Goal: Task Accomplishment & Management: Manage account settings

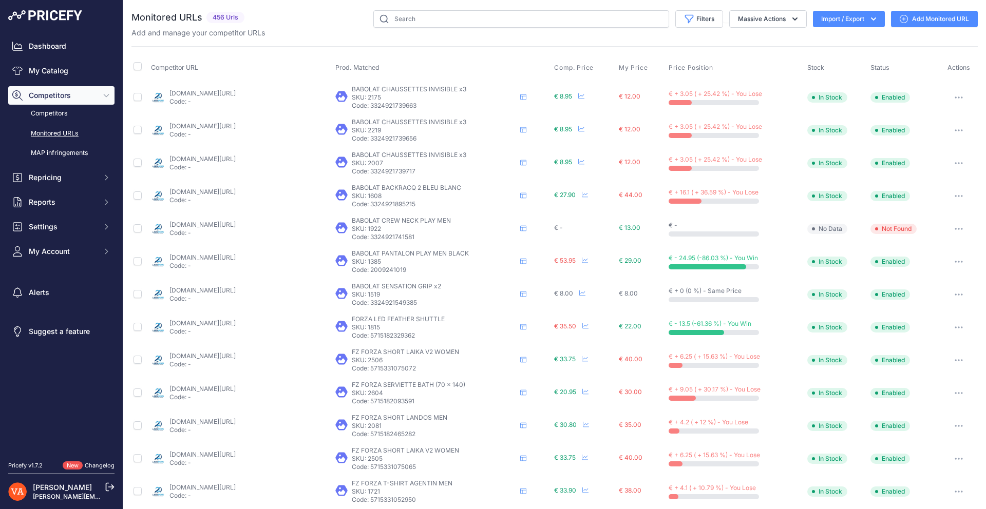
click at [236, 192] on link "lardesports.com/badminton/bagagerie/par-marques/babolat/sac-a-dos-backrack-2-bl…" at bounding box center [202, 192] width 66 height 8
click at [82, 73] on link "My Catalog" at bounding box center [61, 71] width 106 height 18
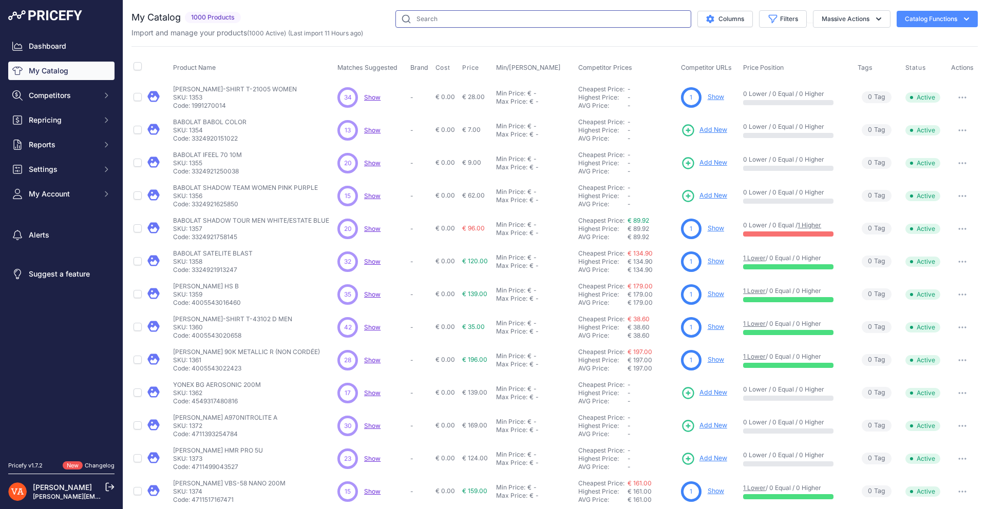
click at [415, 19] on input "text" at bounding box center [543, 18] width 296 height 17
type input "centric"
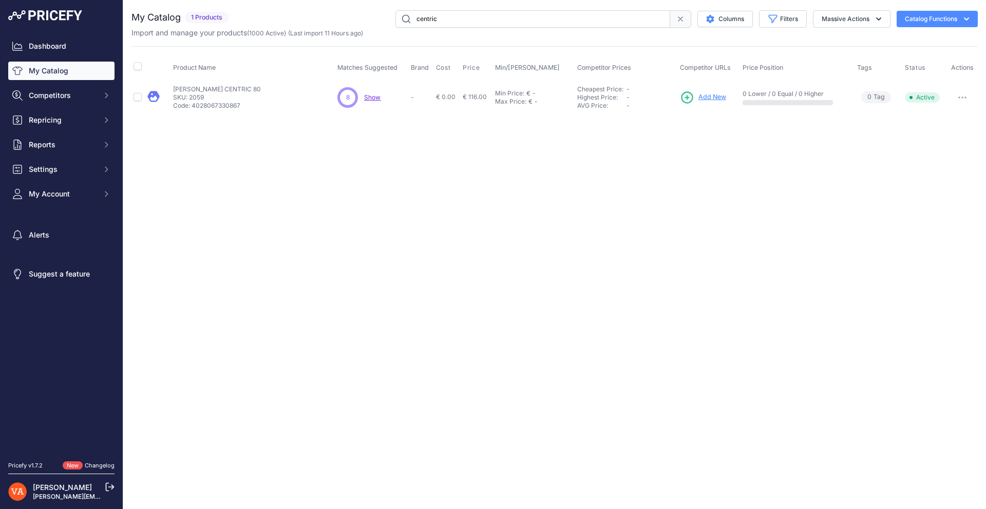
click at [699, 101] on span "Add New" at bounding box center [712, 97] width 28 height 10
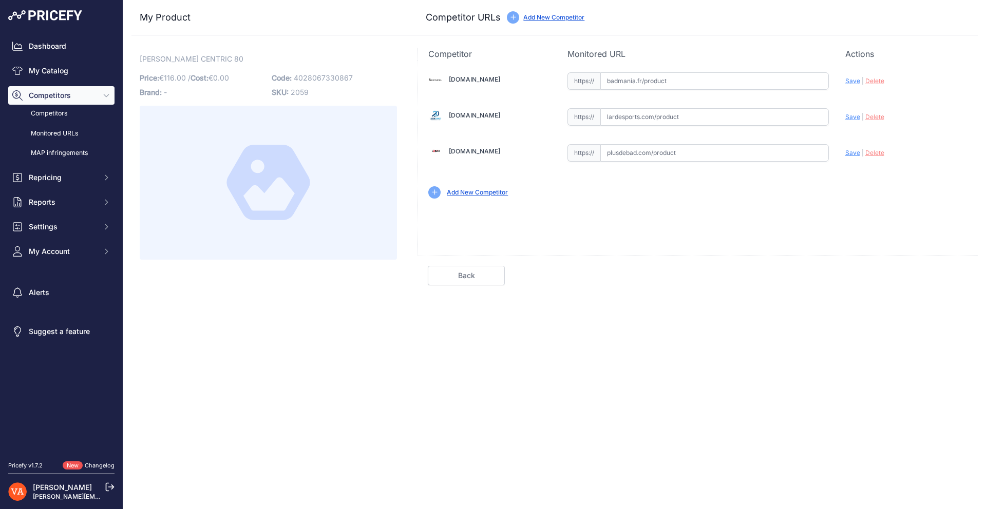
click at [693, 147] on input "text" at bounding box center [714, 152] width 229 height 17
paste input "https://www.plusdebad.com/raquette-oliver/6754-oliver-centric-80"
click at [849, 154] on span "Save" at bounding box center [852, 153] width 15 height 8
type input "https://www.plusdebad.com/raquette-oliver/6754-oliver-centric-80?prirule_jdsnik…"
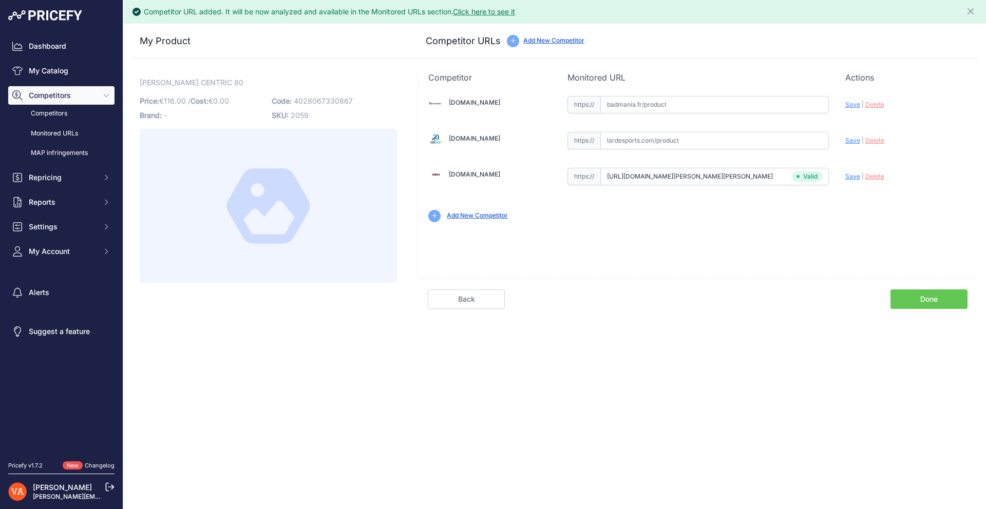
click at [906, 305] on div "Competitor URL added. It will be now analyzed and available in the Monitored UR…" at bounding box center [554, 254] width 863 height 509
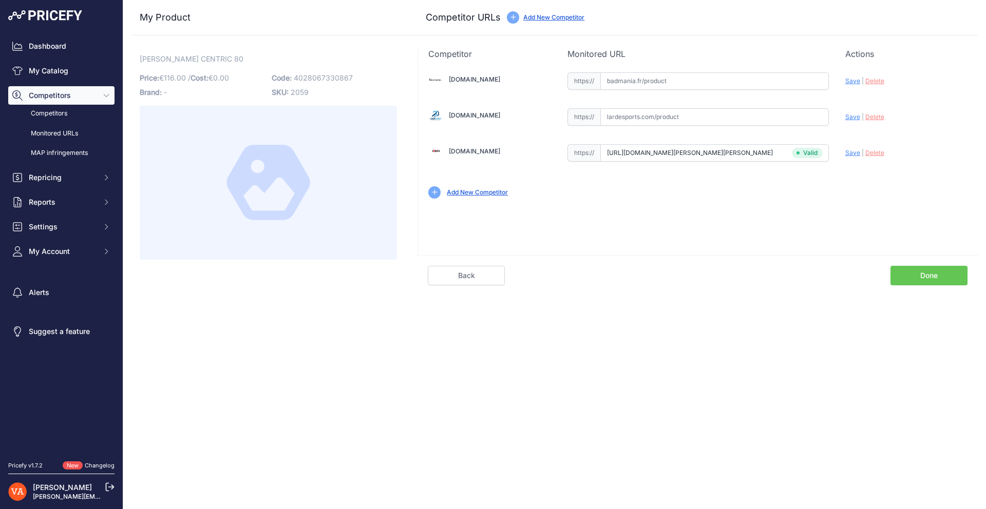
click at [927, 273] on link "Done" at bounding box center [928, 276] width 77 height 20
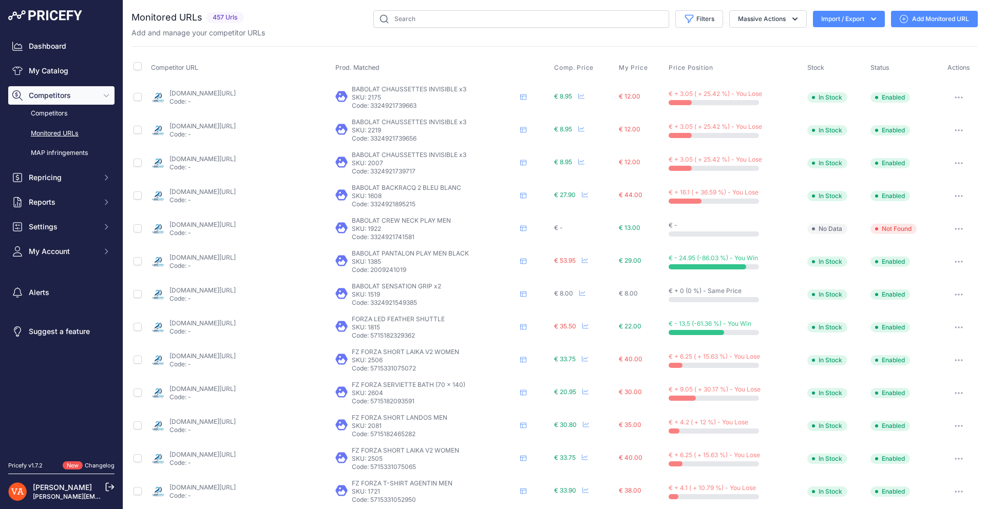
click at [64, 80] on div "Dashboard My Catalog Competitors Competitors Monitored URLs MAP infringements R…" at bounding box center [61, 149] width 106 height 224
click at [62, 73] on link "My Catalog" at bounding box center [61, 71] width 106 height 18
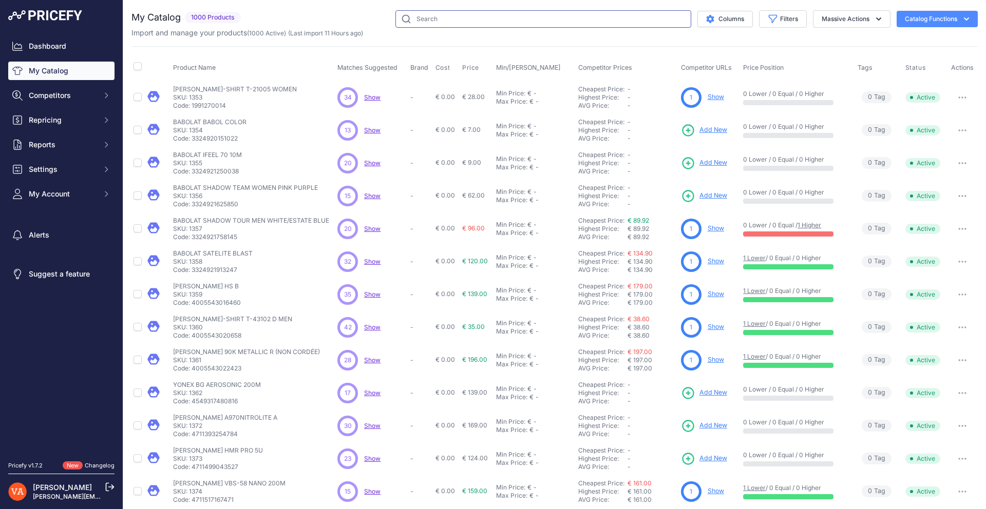
click at [440, 21] on input "text" at bounding box center [543, 18] width 296 height 17
type input "speedlight"
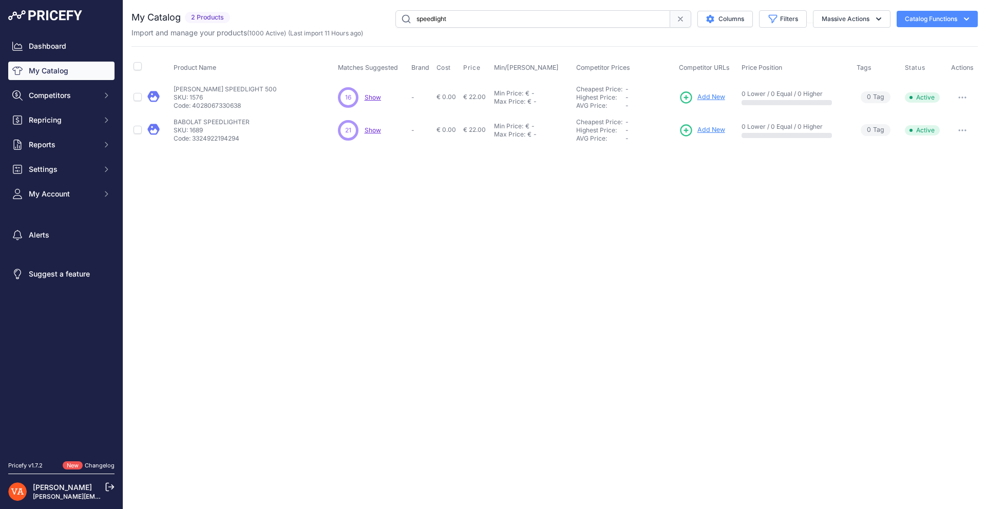
click at [713, 97] on span "Add New" at bounding box center [711, 97] width 28 height 10
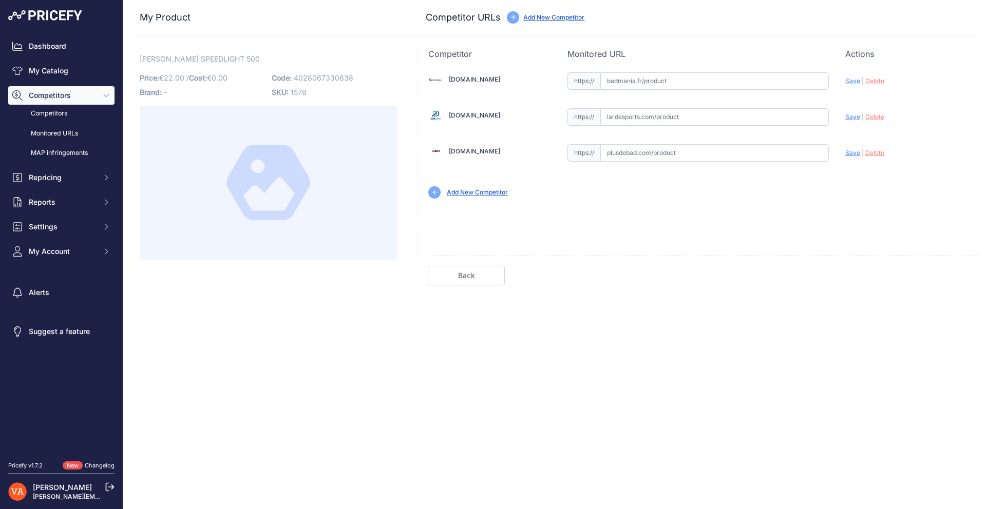
click at [627, 159] on input "text" at bounding box center [714, 152] width 229 height 17
click at [664, 151] on input "text" at bounding box center [714, 152] width 229 height 17
paste input "[URL][DOMAIN_NAME][PERSON_NAME][PERSON_NAME]"
click at [845, 154] on span "Save" at bounding box center [852, 153] width 15 height 8
type input "[URL][DOMAIN_NAME][PERSON_NAME][PERSON_NAME]"
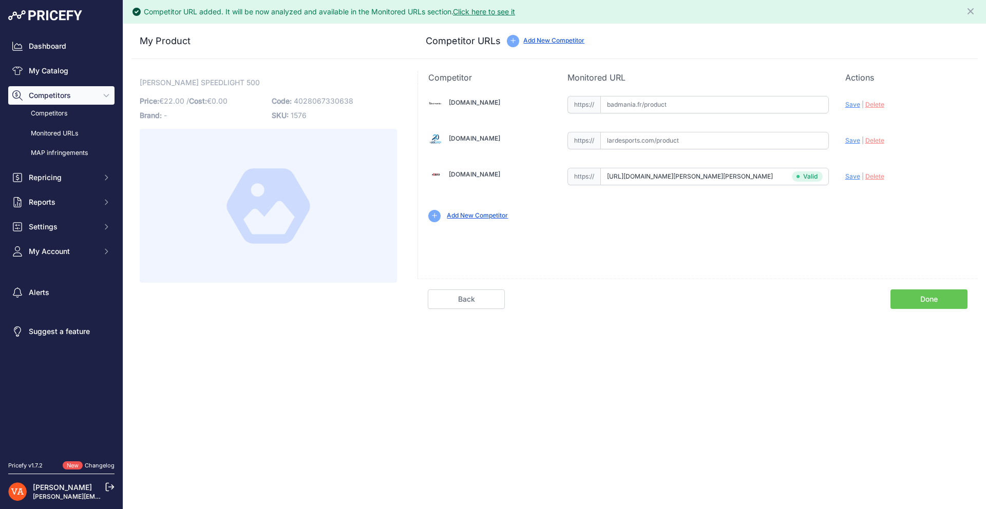
click at [928, 303] on link "Done" at bounding box center [928, 300] width 77 height 20
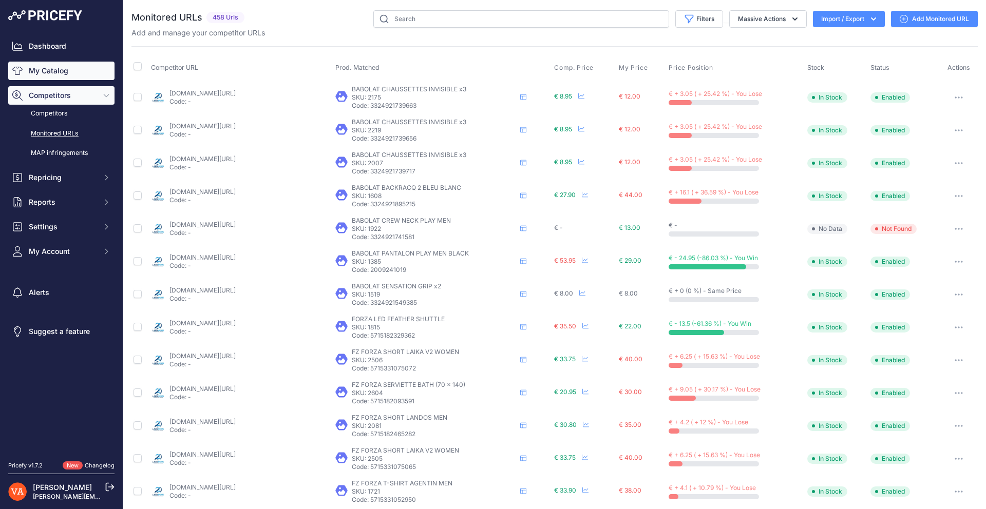
drag, startPoint x: 73, startPoint y: 70, endPoint x: 56, endPoint y: 74, distance: 17.4
click at [73, 70] on link "My Catalog" at bounding box center [61, 71] width 106 height 18
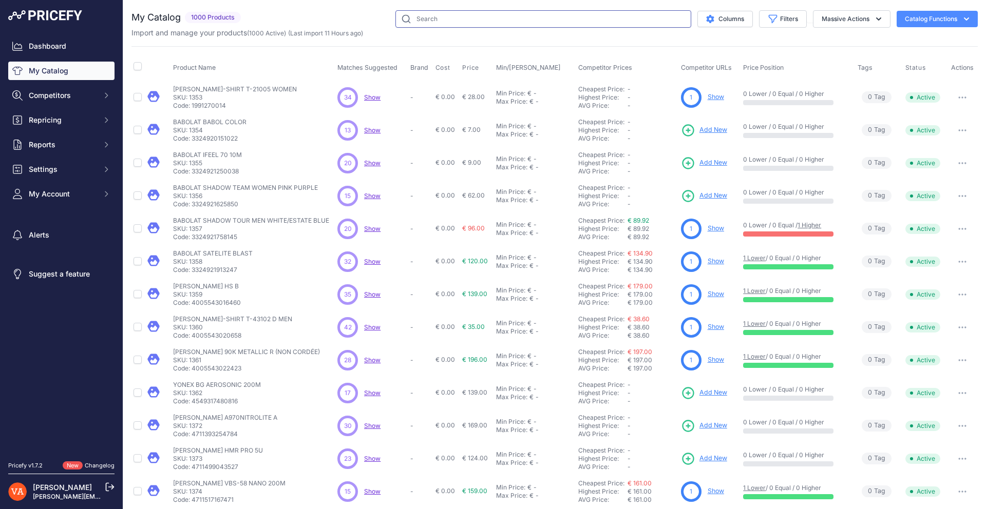
click at [454, 20] on input "text" at bounding box center [543, 18] width 296 height 17
type input "stream 600"
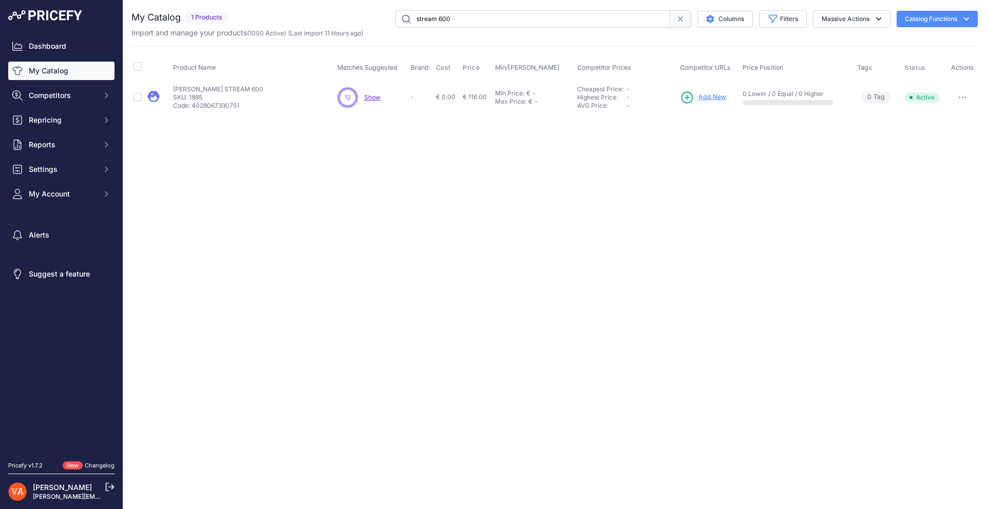
click at [698, 96] on span "Add New" at bounding box center [712, 97] width 28 height 10
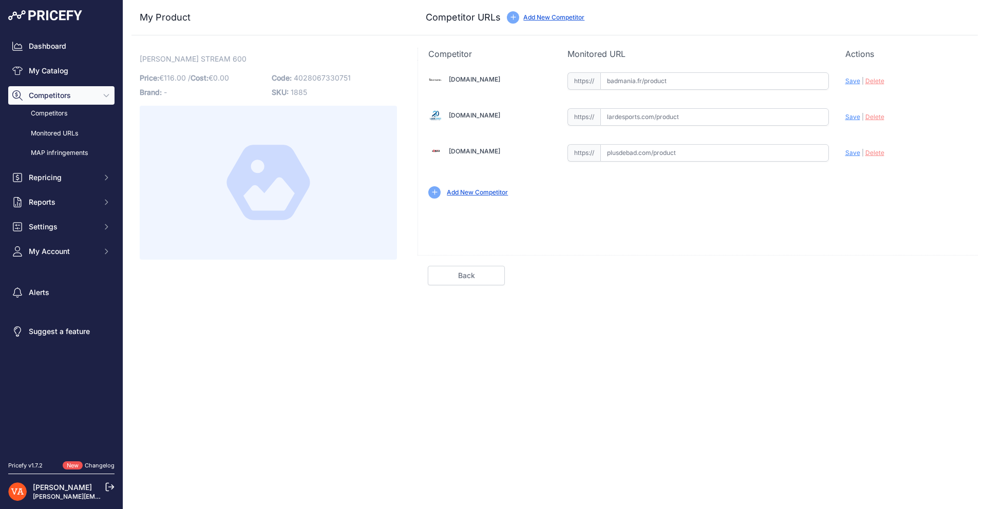
click at [648, 159] on input "text" at bounding box center [714, 152] width 229 height 17
click at [753, 149] on input "text" at bounding box center [714, 152] width 229 height 17
paste input "[URL][DOMAIN_NAME][PERSON_NAME][PERSON_NAME]"
click at [851, 152] on span "Save" at bounding box center [852, 153] width 15 height 8
type input "[URL][DOMAIN_NAME][PERSON_NAME][PERSON_NAME]"
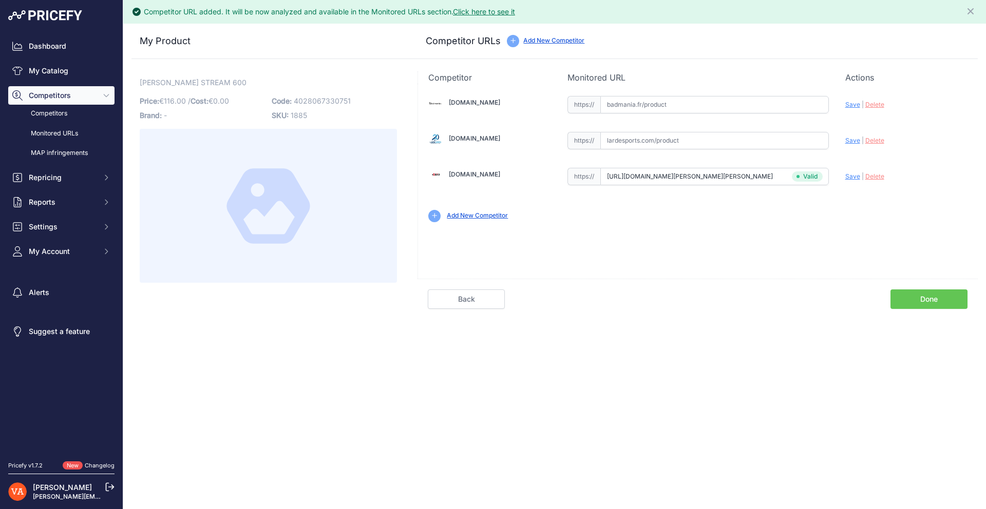
click at [917, 307] on link "Done" at bounding box center [928, 300] width 77 height 20
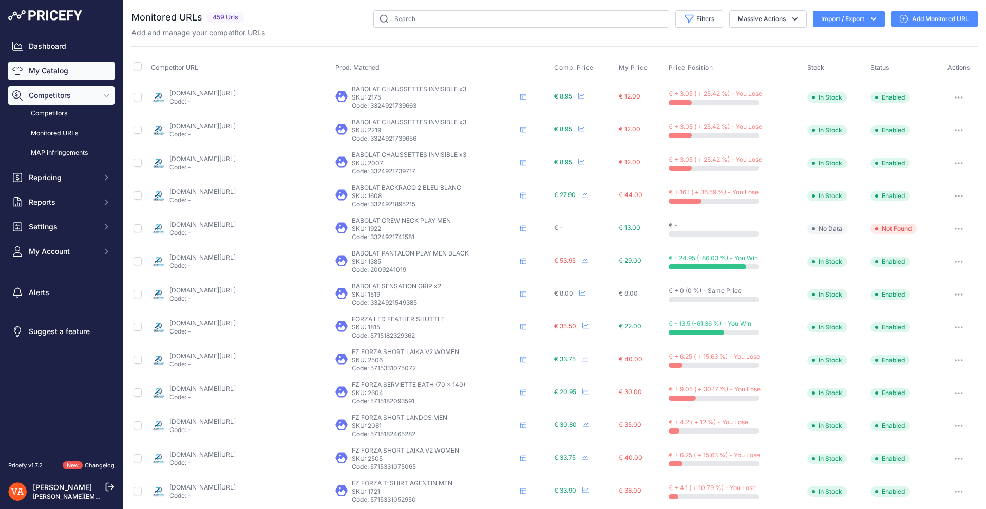
click at [56, 77] on link "My Catalog" at bounding box center [61, 71] width 106 height 18
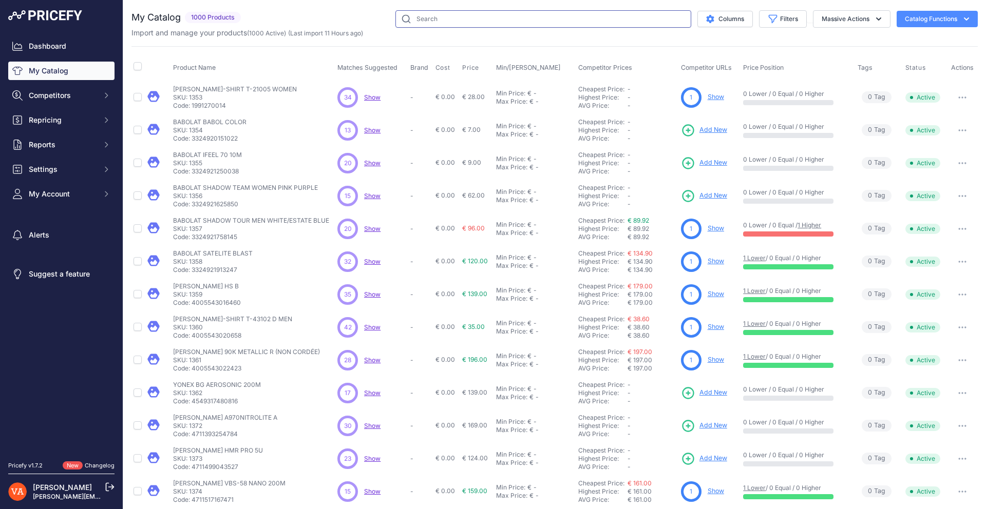
click at [448, 15] on input "text" at bounding box center [543, 18] width 296 height 17
type input "dynamic 10"
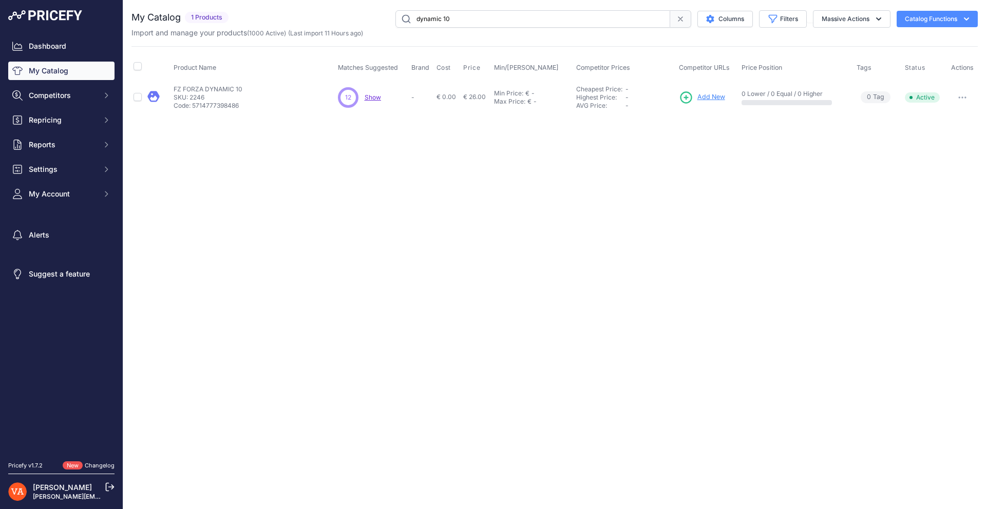
click at [693, 97] on link "Add New" at bounding box center [702, 97] width 46 height 14
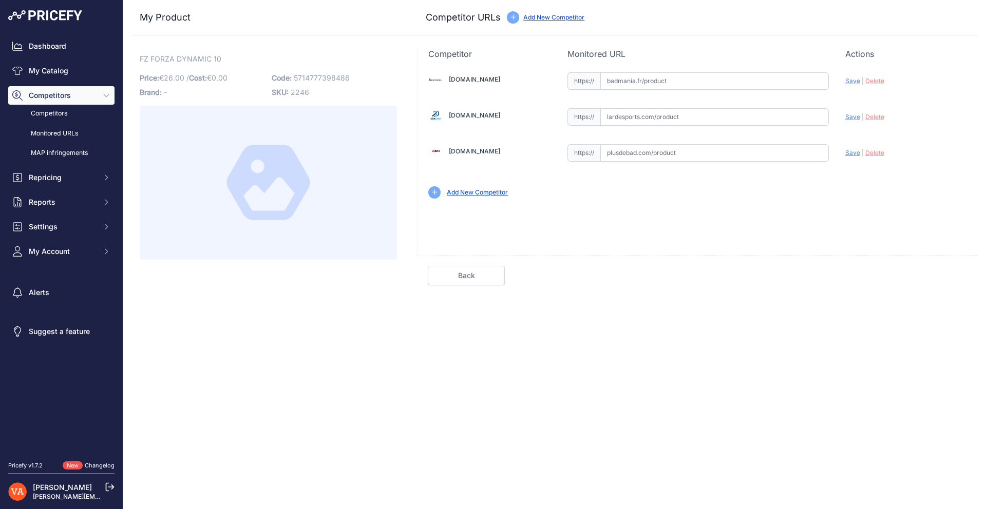
click at [628, 118] on input "text" at bounding box center [714, 116] width 229 height 17
paste input "https://www.lardesports.com/badminton/raquettes/raquettes-senior/forza/raquette…"
drag, startPoint x: 847, startPoint y: 123, endPoint x: 852, endPoint y: 122, distance: 5.2
click at [848, 123] on div "Update Profile Save | Delete Analyzing" at bounding box center [906, 116] width 122 height 20
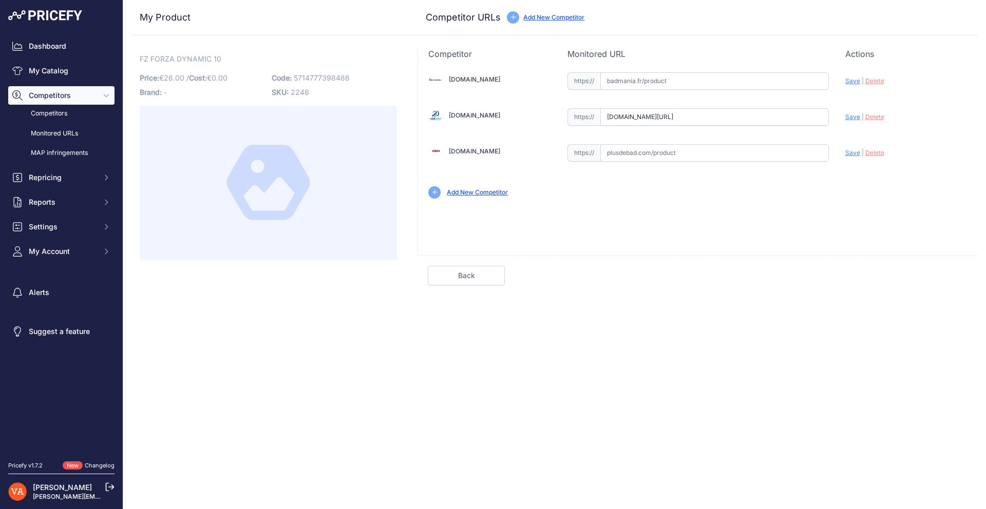
scroll to position [0, 0]
click at [852, 122] on div "Update Profile Save | Delete Analyzing" at bounding box center [906, 116] width 122 height 20
click at [852, 121] on div "Update Profile Save | Delete Analyzing" at bounding box center [906, 114] width 122 height 16
click at [851, 119] on span "Save" at bounding box center [852, 117] width 15 height 8
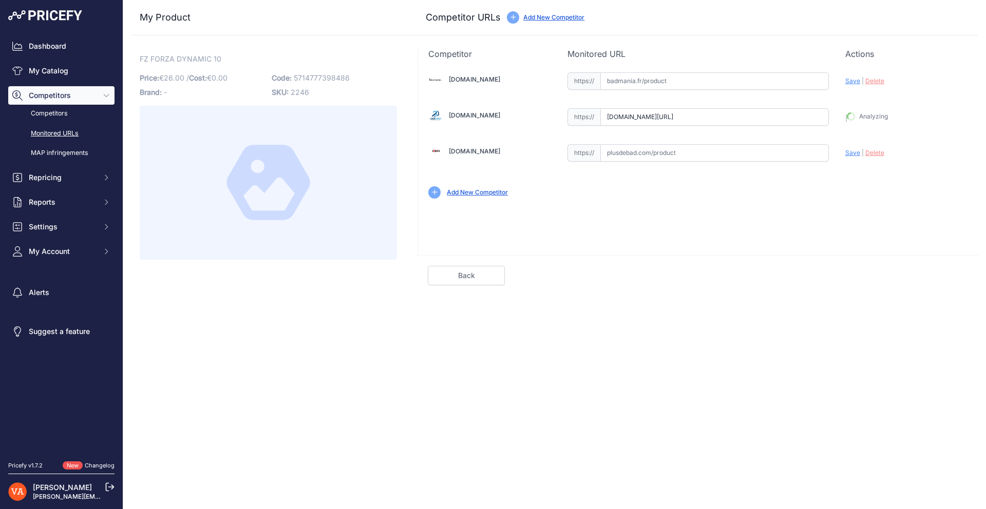
type input "https://www.lardesports.com/badminton/raquettes/raquettes-senior/forza/raquette…"
click at [924, 271] on link "Done" at bounding box center [928, 276] width 77 height 20
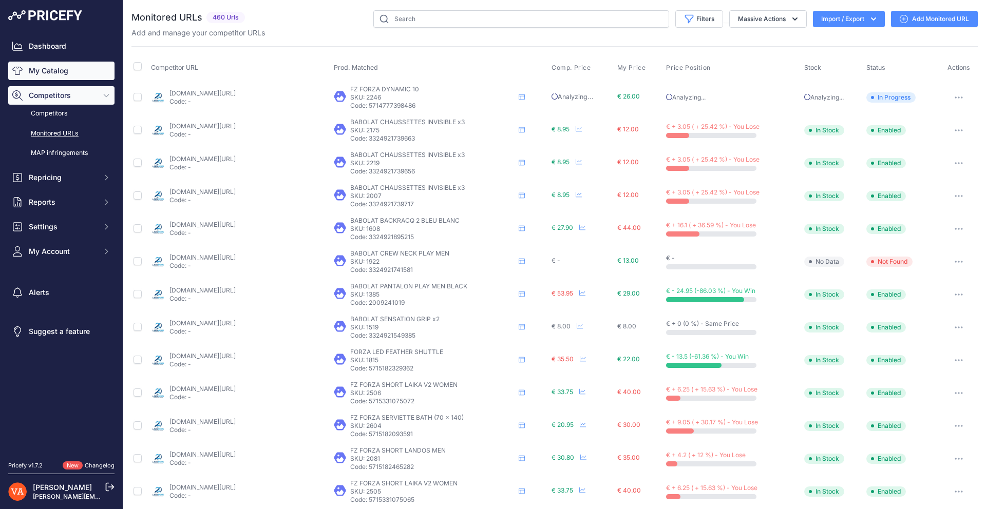
click at [54, 72] on link "My Catalog" at bounding box center [61, 71] width 106 height 18
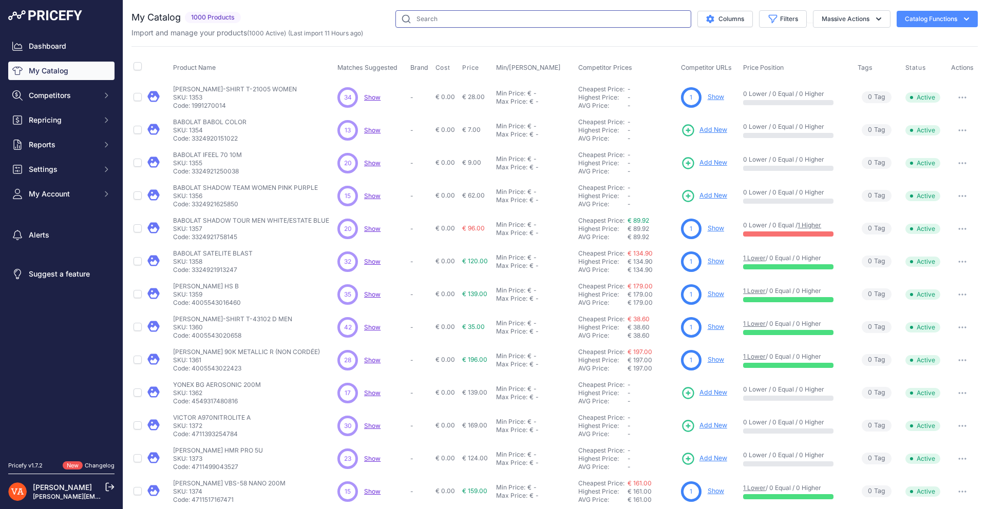
click at [434, 18] on input "text" at bounding box center [543, 18] width 296 height 17
type input "forza play"
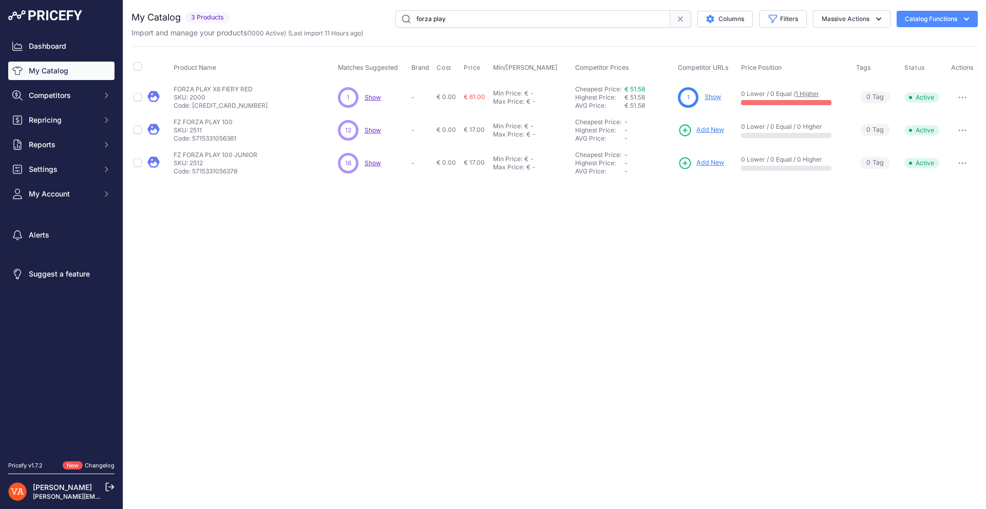
click at [712, 129] on span "Add New" at bounding box center [710, 130] width 28 height 10
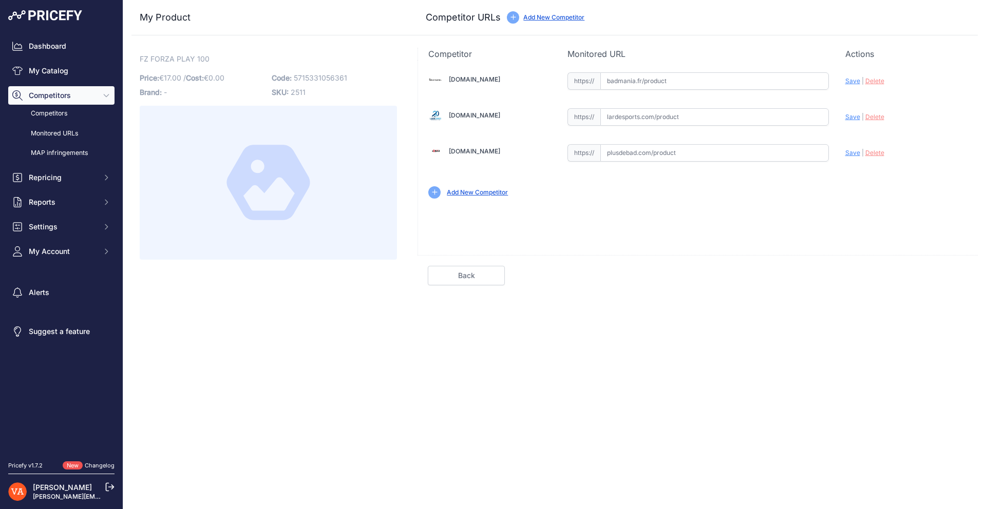
click at [650, 117] on input "text" at bounding box center [714, 116] width 229 height 17
paste input "https://www.lardesports.com/badminton/raquettes/type-joueur/loisirs/raquette-de…"
click at [845, 118] on span "Save" at bounding box center [852, 117] width 15 height 8
type input "https://www.lardesports.com/badminton/raquettes/type-joueur/loisirs/raquette-de…"
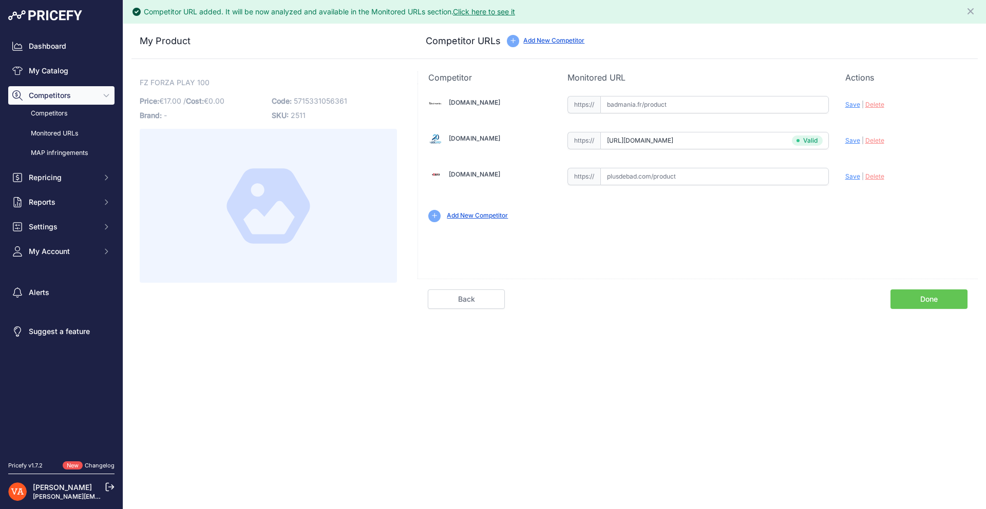
click at [934, 296] on link "Done" at bounding box center [928, 300] width 77 height 20
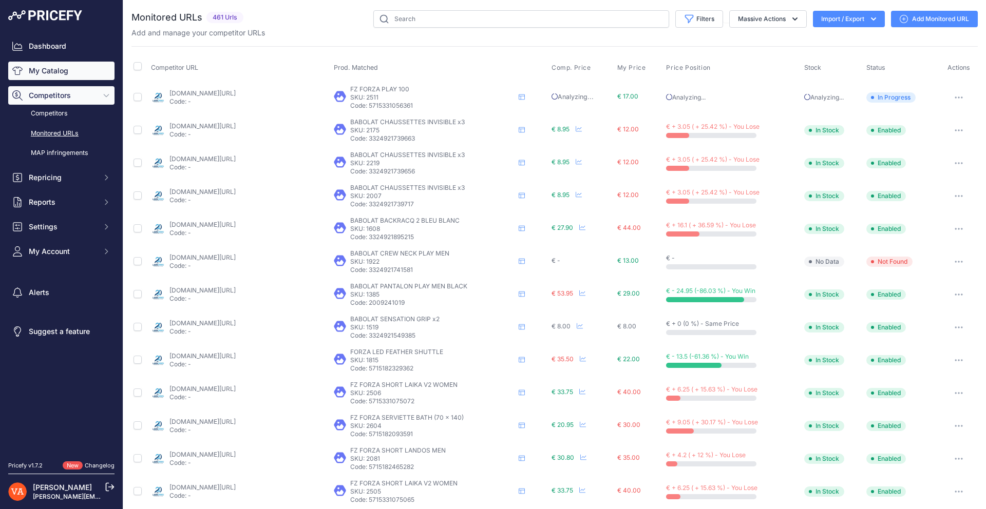
click at [55, 73] on link "My Catalog" at bounding box center [61, 71] width 106 height 18
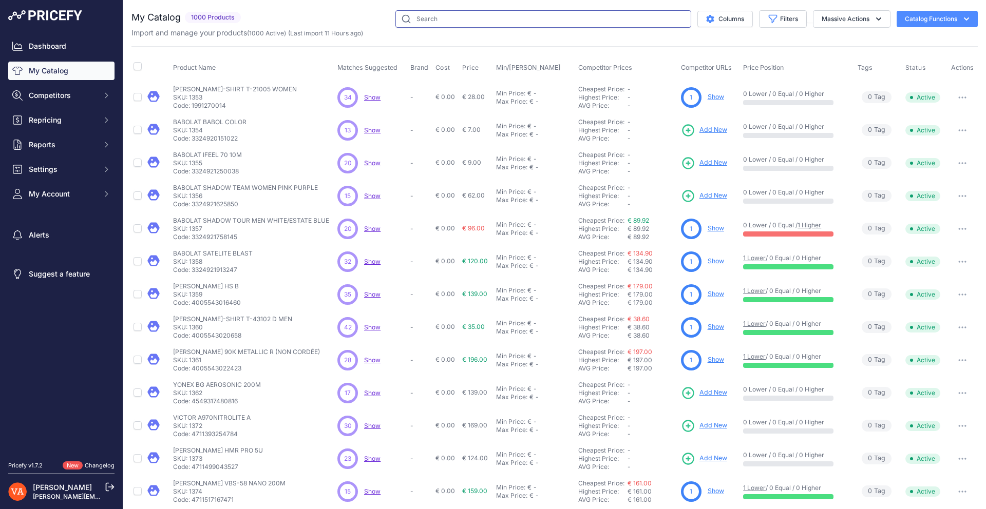
click at [482, 16] on input "text" at bounding box center [543, 18] width 296 height 17
type input "explorer"
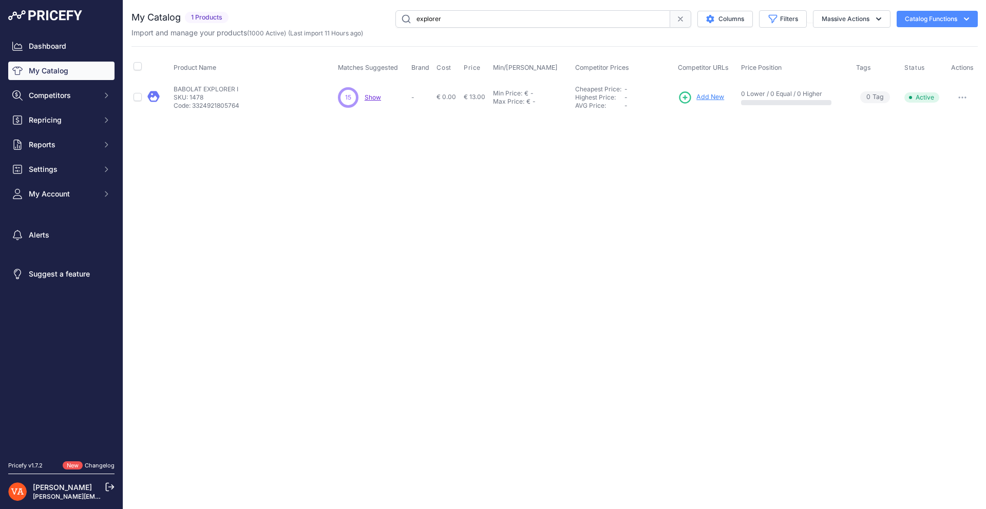
click at [712, 100] on span "Add New" at bounding box center [710, 97] width 28 height 10
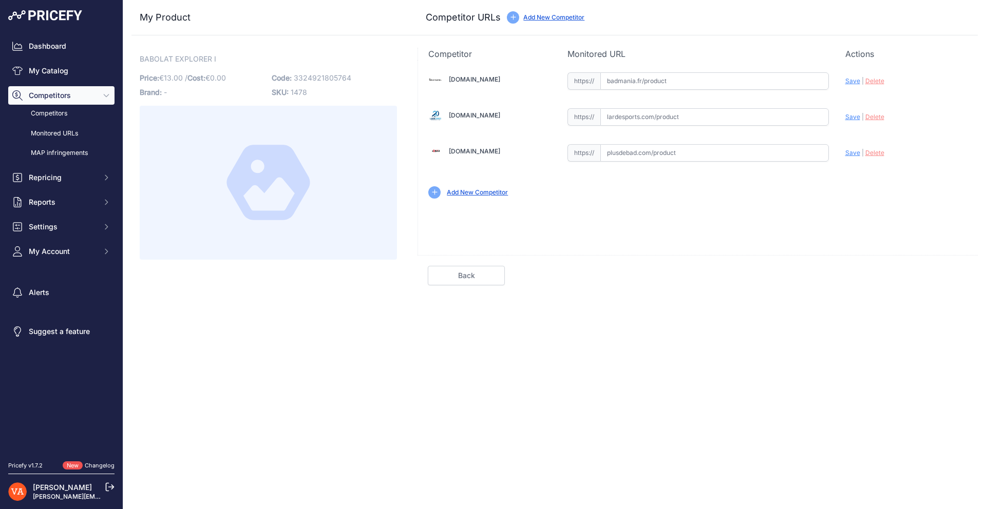
click at [678, 150] on input "text" at bounding box center [714, 152] width 229 height 17
paste input "[URL][DOMAIN_NAME]"
click at [850, 151] on span "Save" at bounding box center [852, 153] width 15 height 8
type input "[URL][DOMAIN_NAME]"
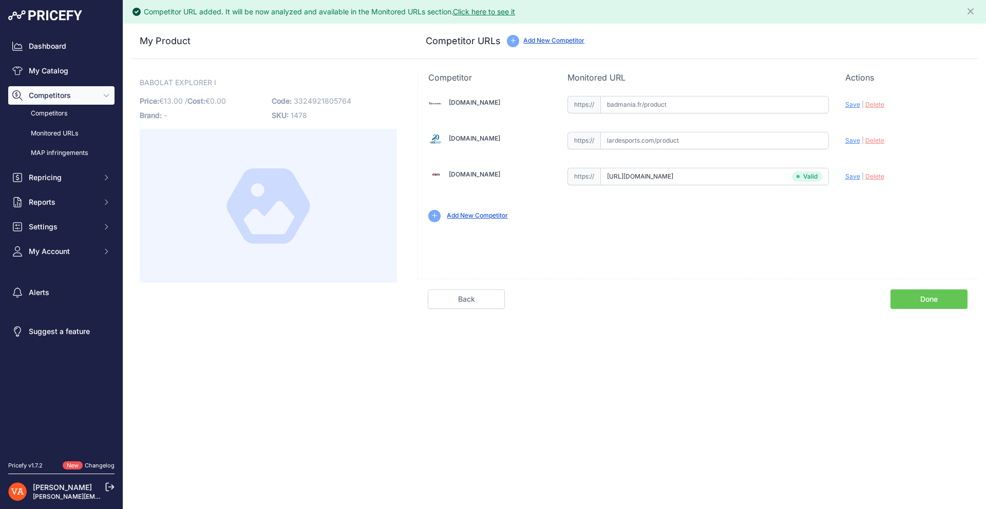
click at [903, 297] on link "Done" at bounding box center [928, 300] width 77 height 20
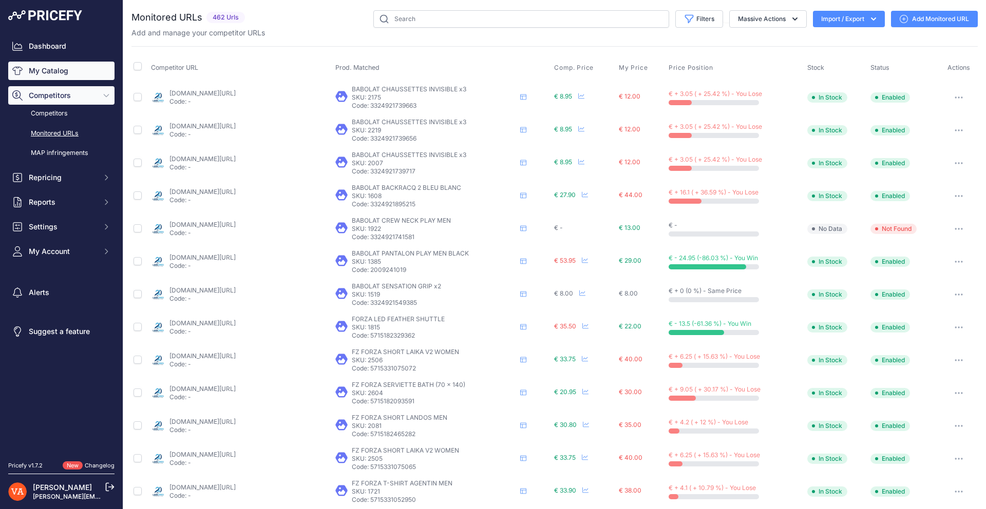
click at [52, 70] on link "My Catalog" at bounding box center [61, 71] width 106 height 18
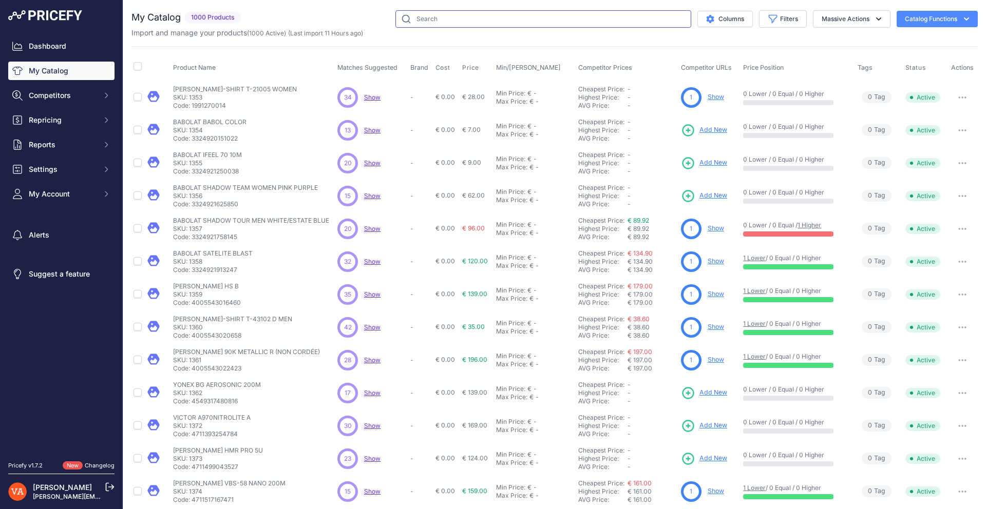
click at [442, 23] on input "text" at bounding box center [543, 18] width 296 height 17
type input "e-max"
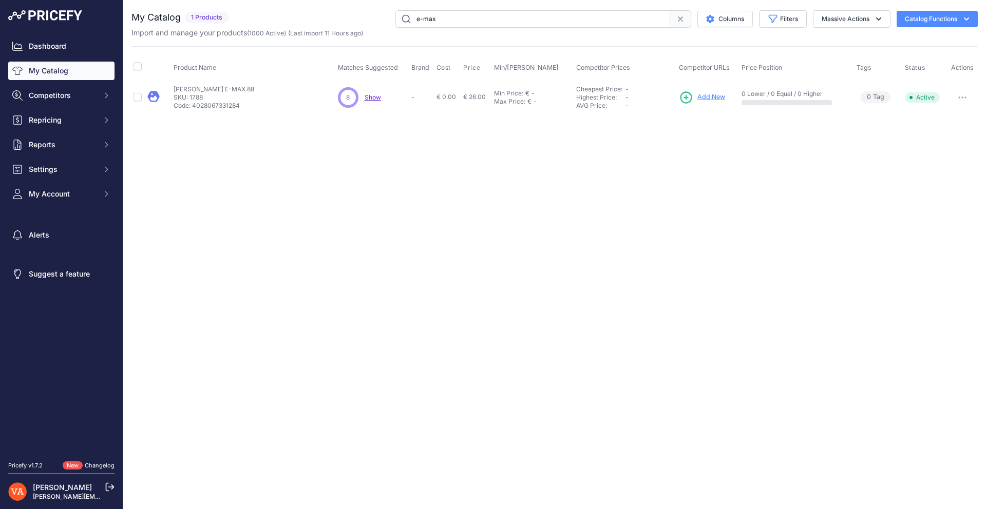
click at [719, 102] on span "Add New" at bounding box center [711, 97] width 28 height 10
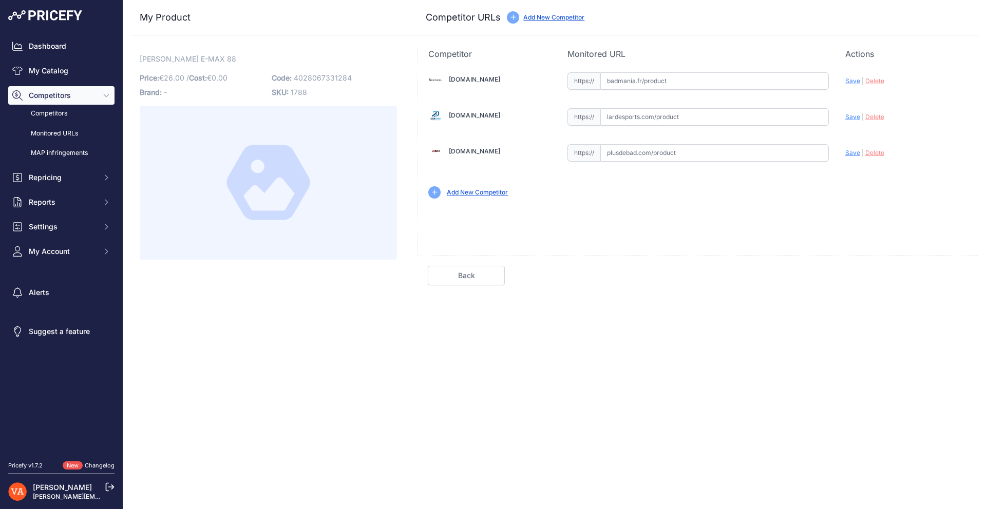
click at [643, 156] on input "text" at bounding box center [714, 152] width 229 height 17
click at [748, 143] on div "https:// Valid" at bounding box center [697, 152] width 261 height 20
paste input "https://www.plusdebad.com/raquette-badminton/24844-oliver-e-max-88"
click at [854, 155] on span "Save" at bounding box center [852, 153] width 15 height 8
type input "https://www.plusdebad.com/raquette-badminton/24844-oliver-e-max-88?prirule_jdsn…"
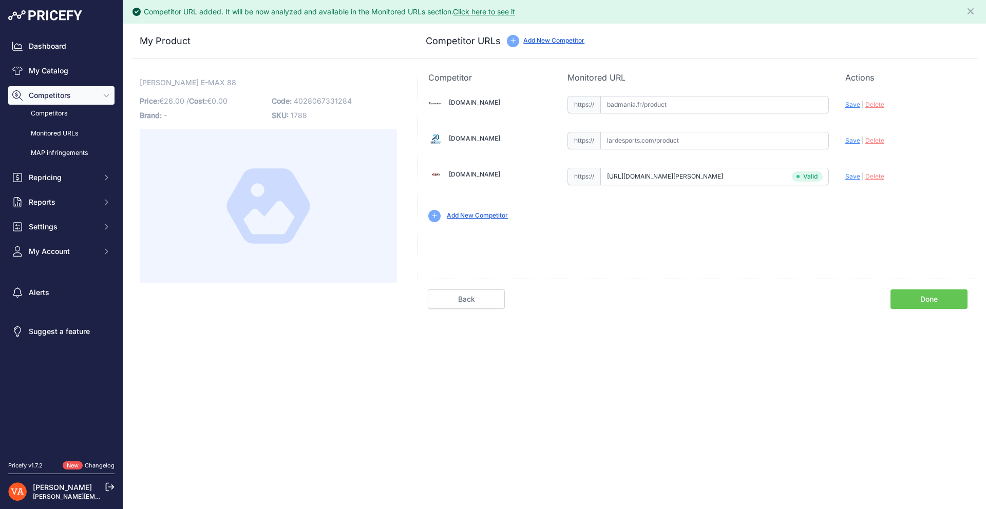
click at [915, 303] on link "Done" at bounding box center [928, 300] width 77 height 20
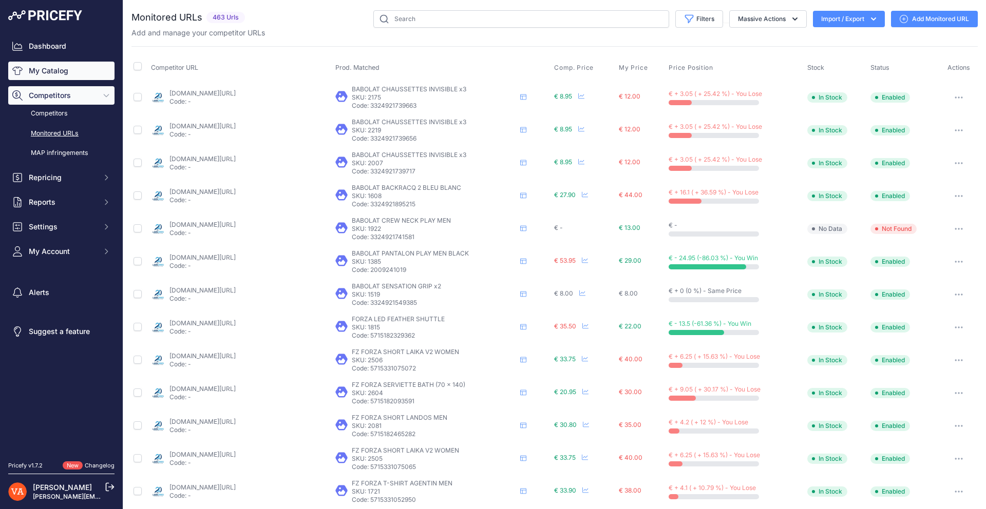
click at [48, 70] on link "My Catalog" at bounding box center [61, 71] width 106 height 18
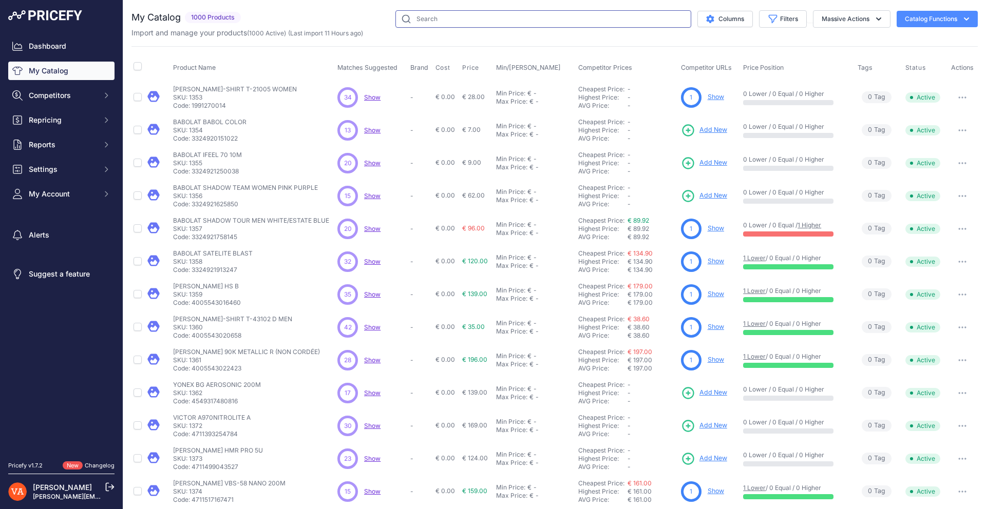
click at [485, 23] on input "text" at bounding box center [543, 18] width 296 height 17
type input "microtec"
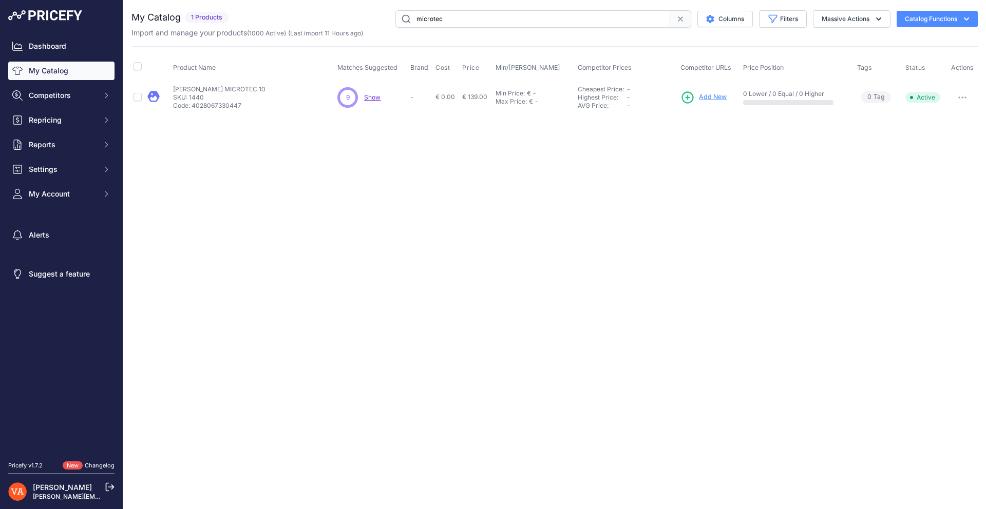
click at [717, 102] on span "Add New" at bounding box center [713, 97] width 28 height 10
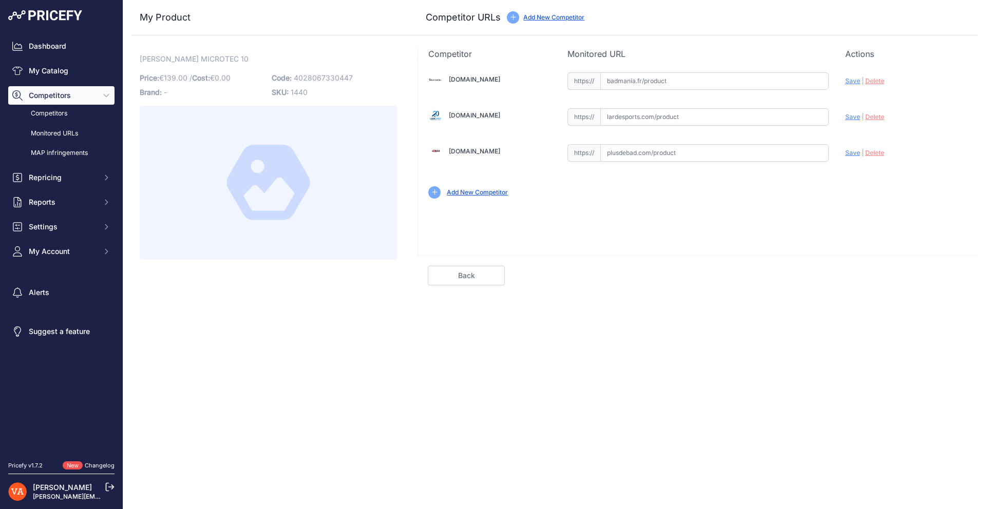
click at [734, 146] on input "text" at bounding box center [714, 152] width 229 height 17
paste input "[URL][DOMAIN_NAME][PERSON_NAME]"
click at [852, 154] on span "Save" at bounding box center [852, 153] width 15 height 8
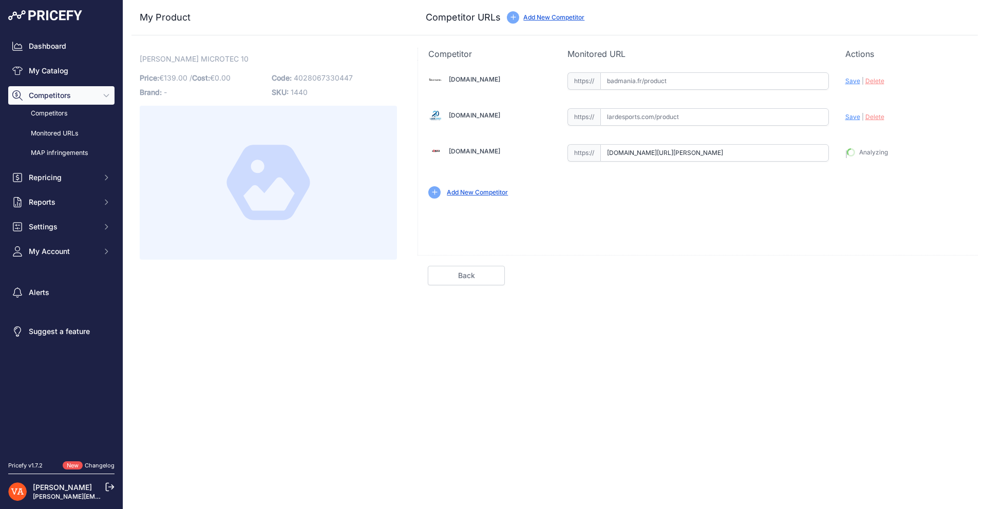
type input "[URL][DOMAIN_NAME][PERSON_NAME]"
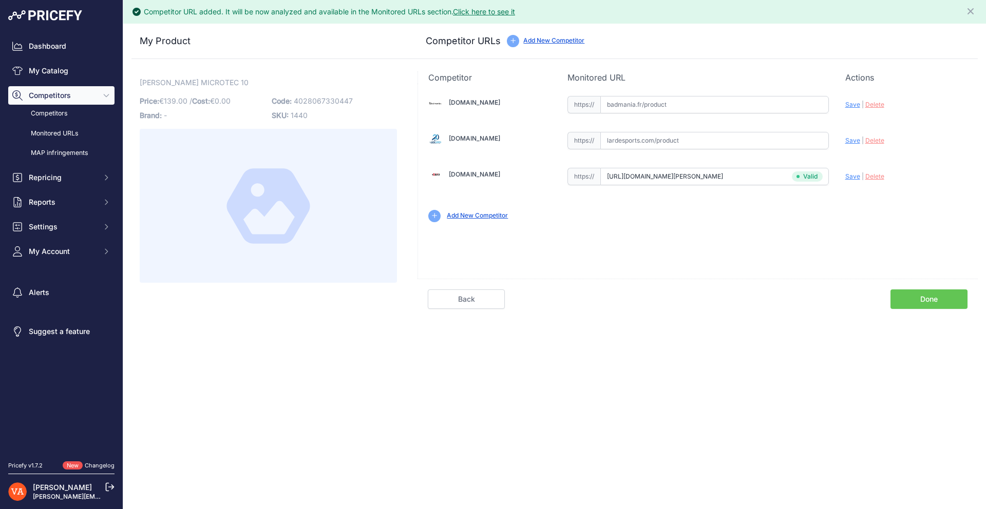
click at [930, 299] on link "Done" at bounding box center [928, 300] width 77 height 20
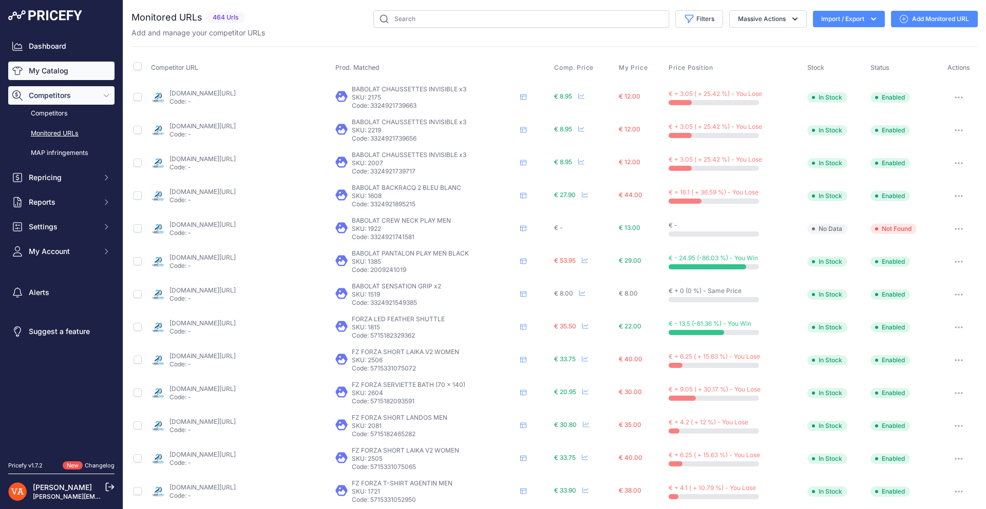
click at [66, 70] on link "My Catalog" at bounding box center [61, 71] width 106 height 18
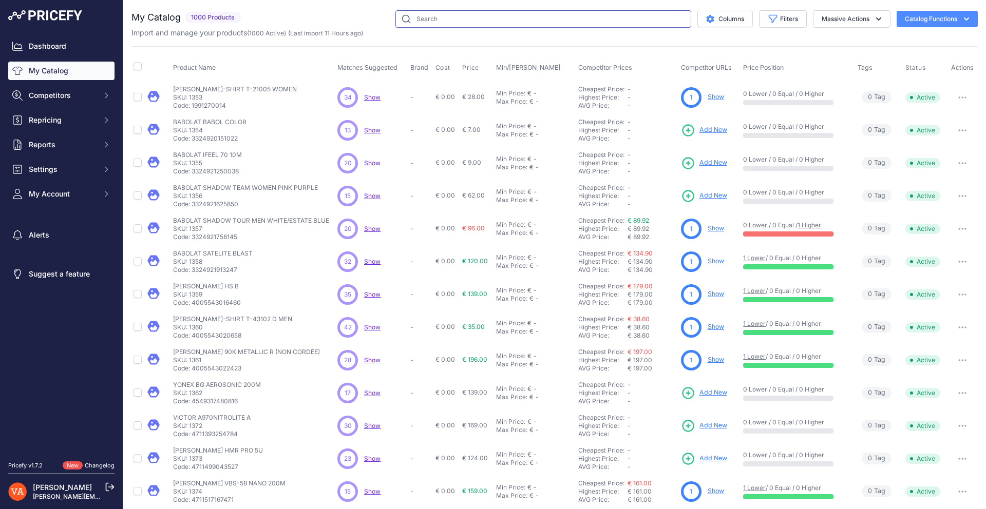
click at [424, 17] on input "text" at bounding box center [543, 18] width 296 height 17
type input "extreme light"
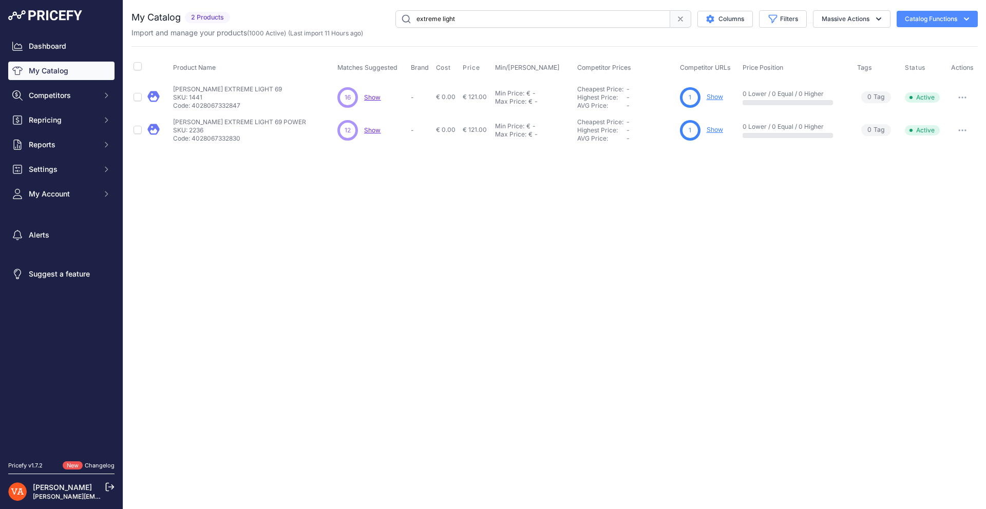
click at [712, 102] on p "Show" at bounding box center [715, 97] width 16 height 10
click at [714, 99] on link "Show" at bounding box center [715, 97] width 16 height 8
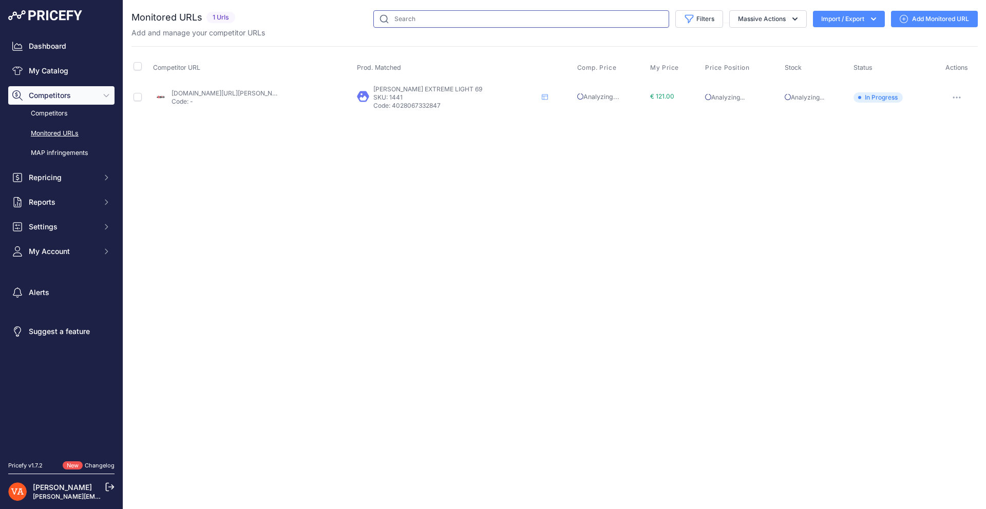
click at [439, 25] on input "text" at bounding box center [521, 18] width 296 height 17
type input "omex"
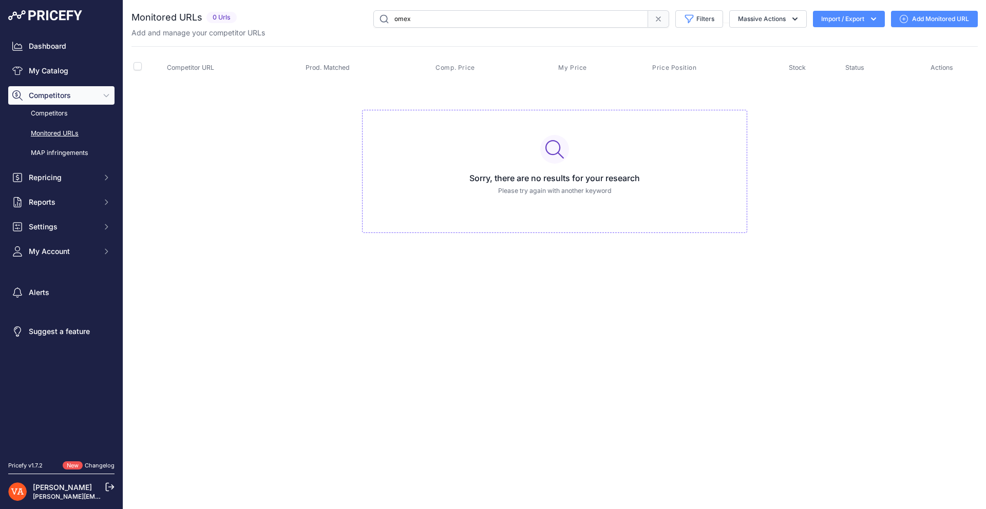
click at [439, 25] on input "omex" at bounding box center [510, 18] width 275 height 17
click at [440, 25] on input "text" at bounding box center [510, 18] width 275 height 17
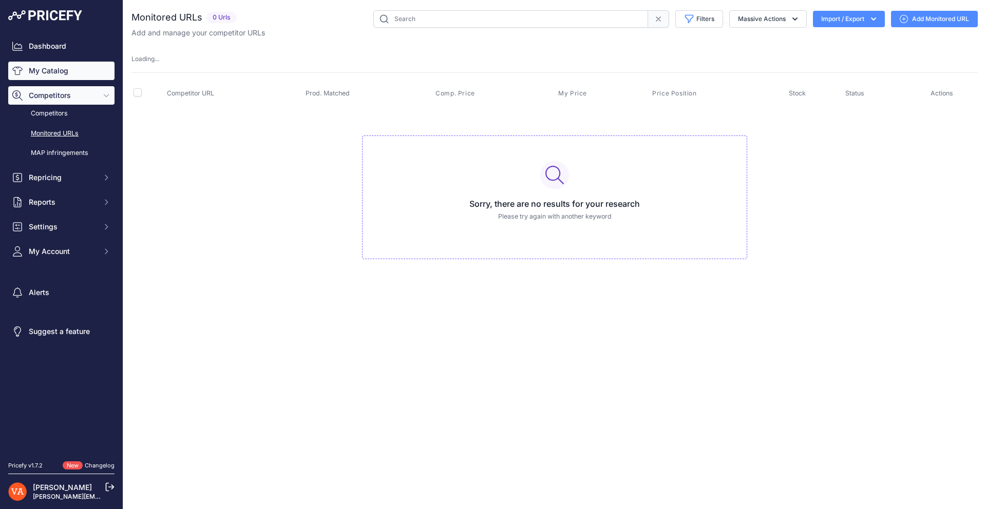
click at [69, 68] on link "My Catalog" at bounding box center [61, 71] width 106 height 18
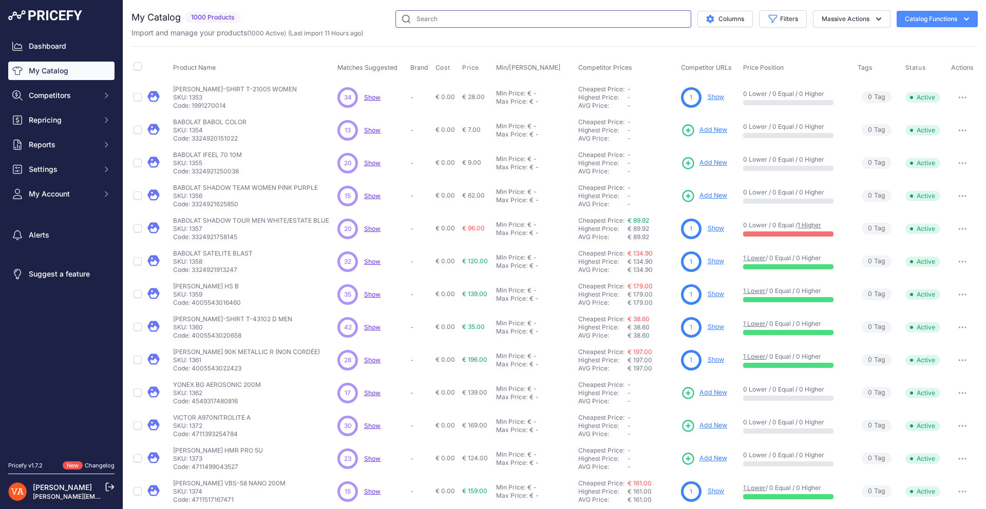
click at [413, 21] on input "text" at bounding box center [543, 18] width 296 height 17
type input "omex"
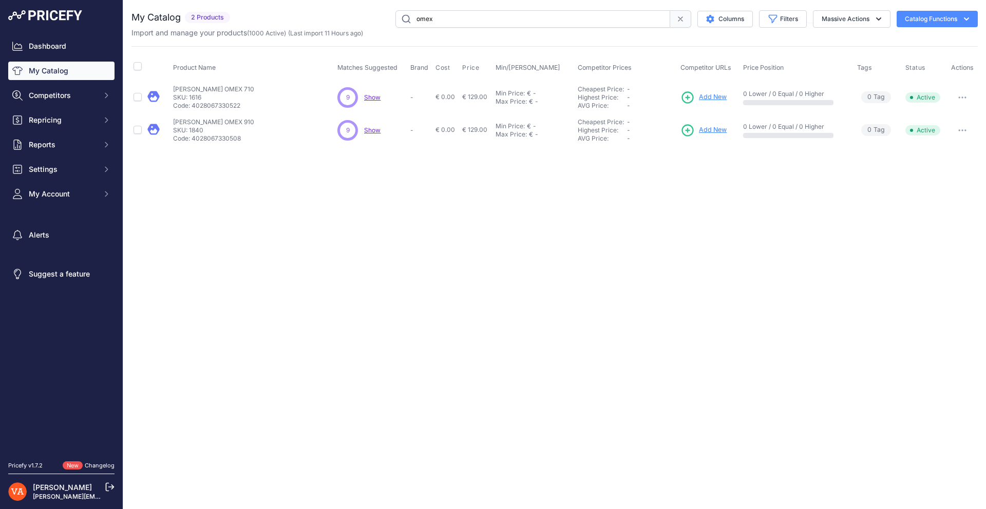
click at [712, 96] on span "Add New" at bounding box center [713, 97] width 28 height 10
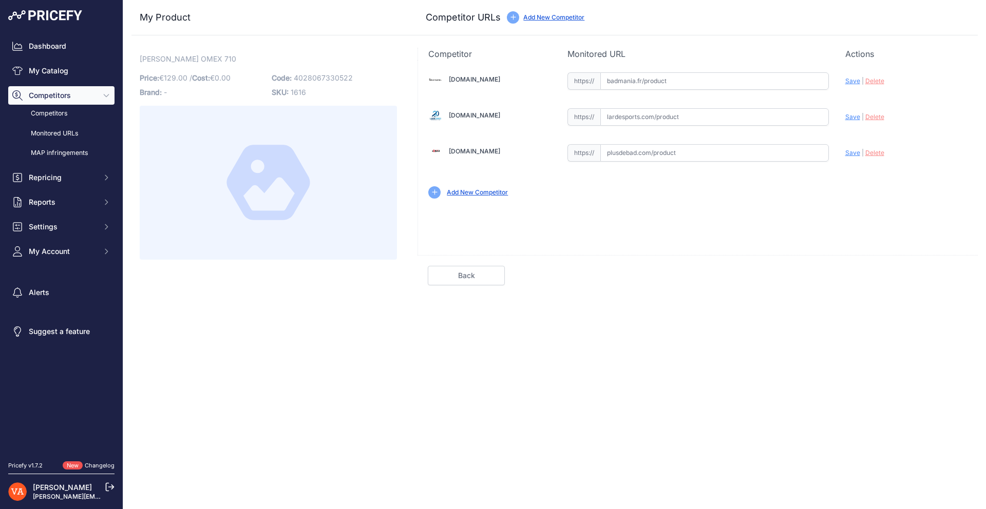
click at [771, 153] on input "text" at bounding box center [714, 152] width 229 height 17
paste input "[URL][DOMAIN_NAME][PERSON_NAME]"
click at [857, 154] on span "Save" at bounding box center [852, 153] width 15 height 8
type input "[URL][DOMAIN_NAME][PERSON_NAME]"
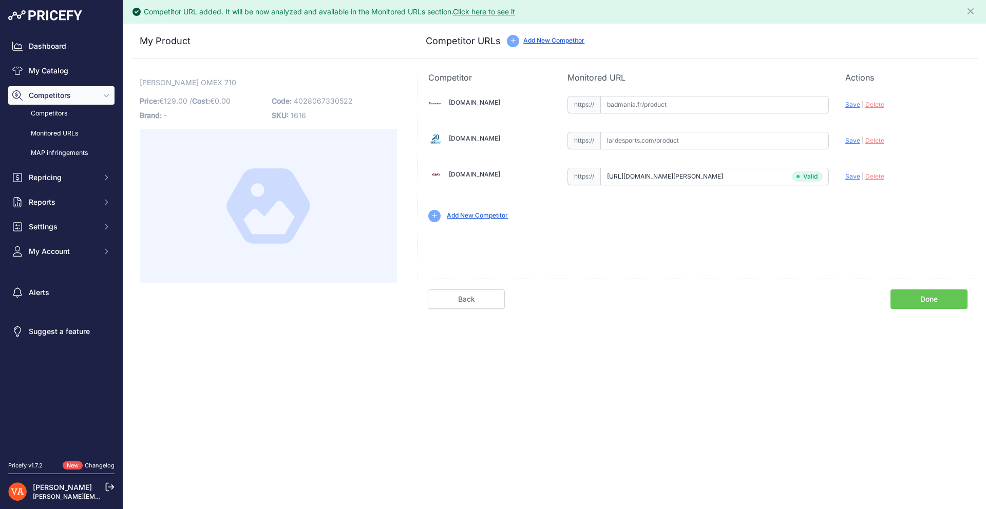
click at [912, 299] on link "Done" at bounding box center [928, 300] width 77 height 20
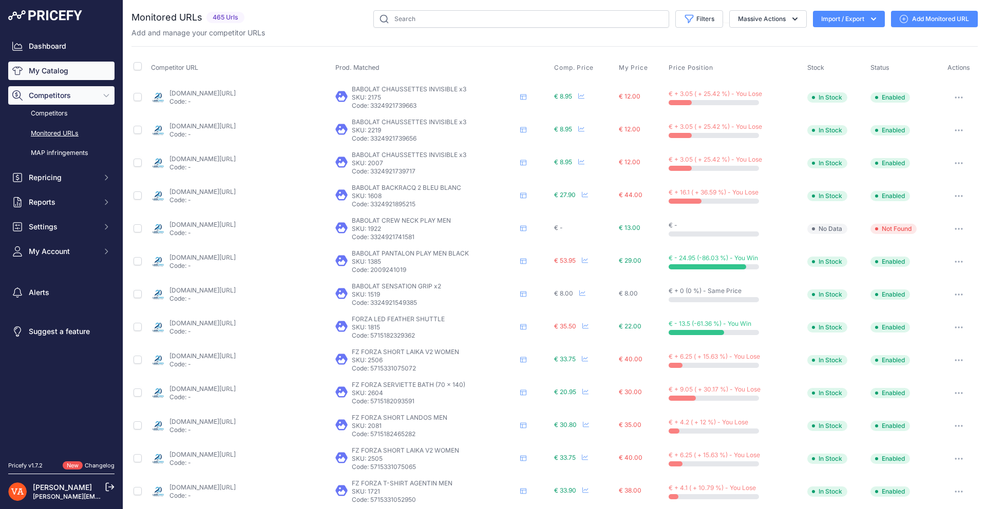
click at [63, 77] on link "My Catalog" at bounding box center [61, 71] width 106 height 18
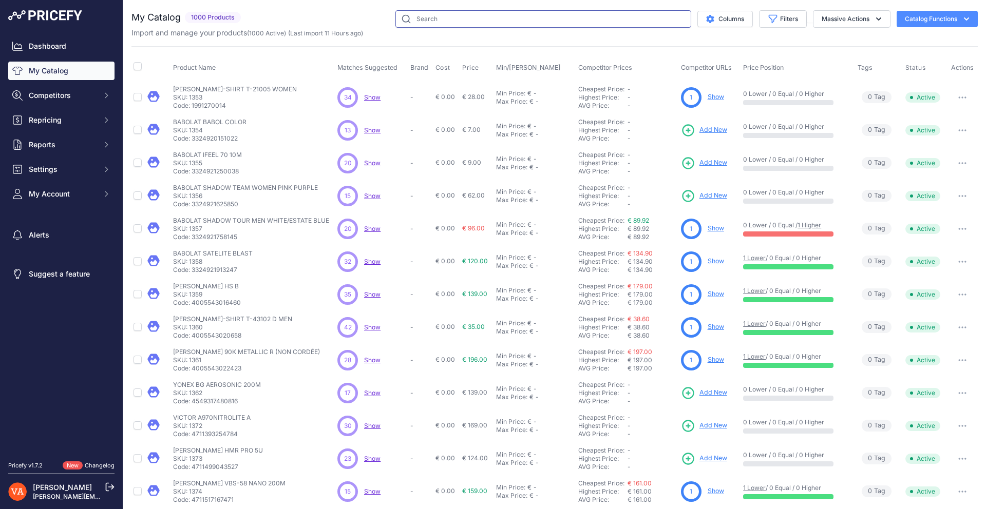
click at [462, 21] on input "text" at bounding box center [543, 18] width 296 height 17
type input "dual tec"
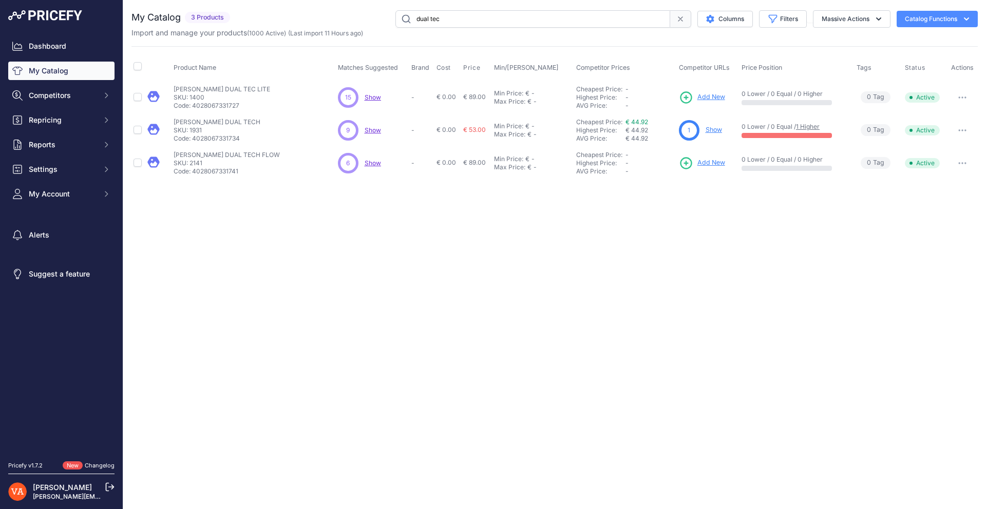
click at [703, 161] on span "Add New" at bounding box center [711, 163] width 28 height 10
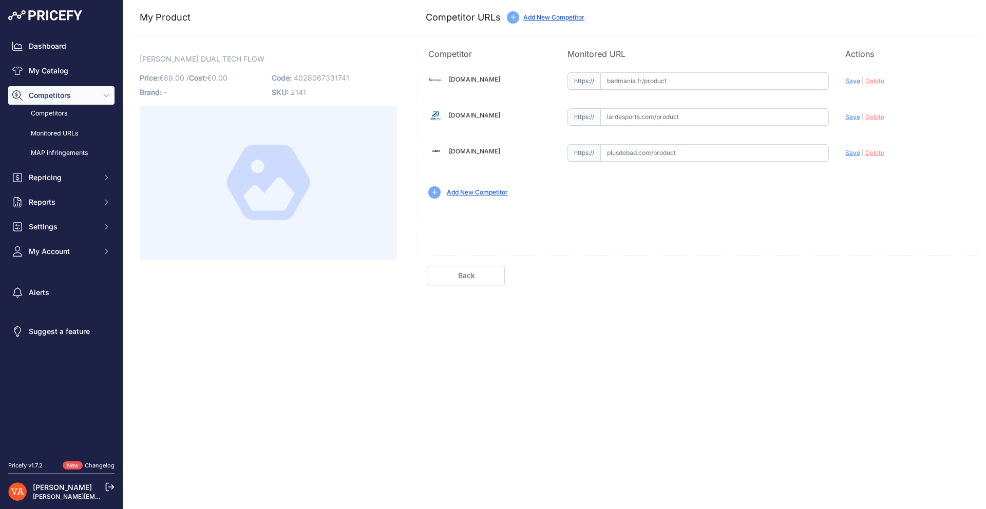
drag, startPoint x: 640, startPoint y: 150, endPoint x: 679, endPoint y: 160, distance: 39.6
click at [640, 151] on input "text" at bounding box center [714, 152] width 229 height 17
paste input "https://www.plusdebad.com/raquette-badminton/40358-dual-tec-flow"
click at [849, 153] on span "Save" at bounding box center [852, 153] width 15 height 8
type input "https://www.plusdebad.com/raquette-badminton/40358-dual-tec-flow?prirule_jdsnik…"
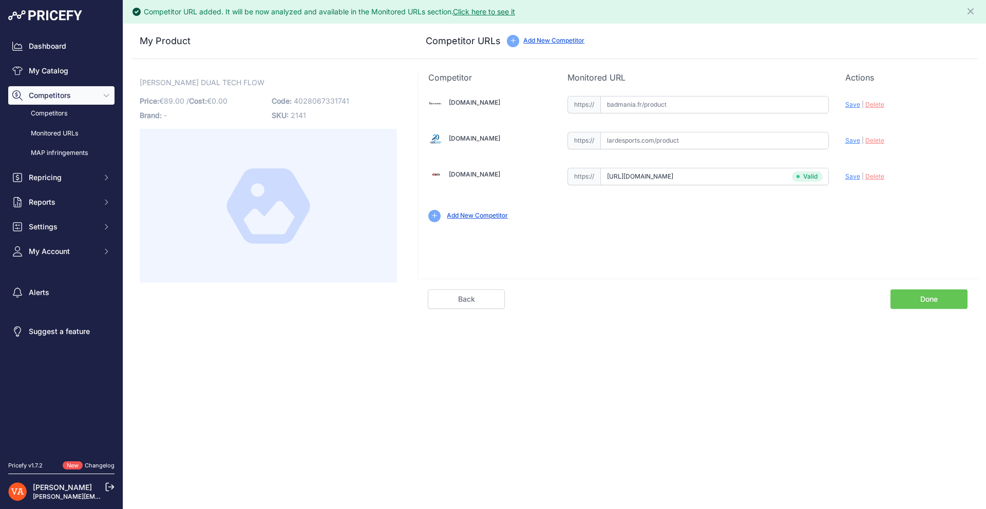
click at [927, 296] on link "Done" at bounding box center [928, 300] width 77 height 20
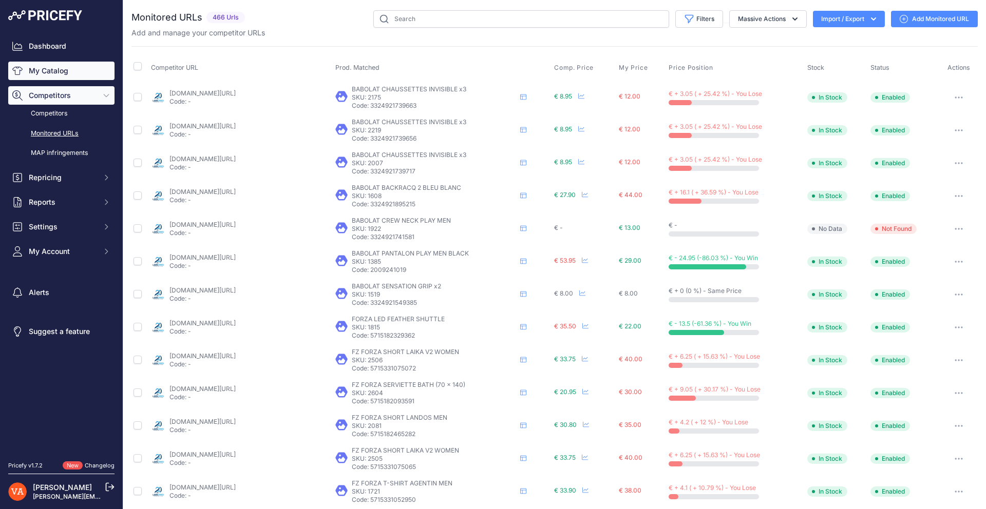
click at [59, 74] on link "My Catalog" at bounding box center [61, 71] width 106 height 18
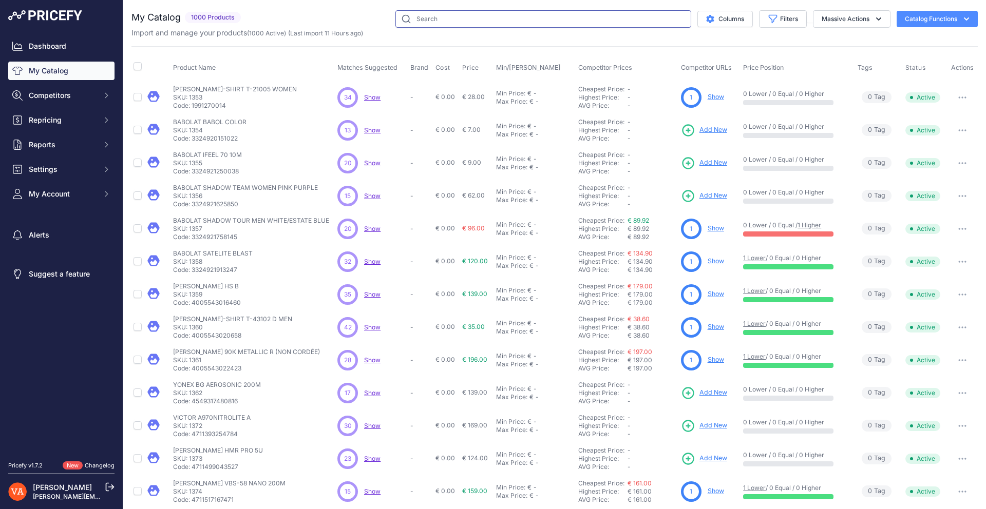
click at [447, 20] on input "text" at bounding box center [543, 18] width 296 height 17
type input "vertuoz"
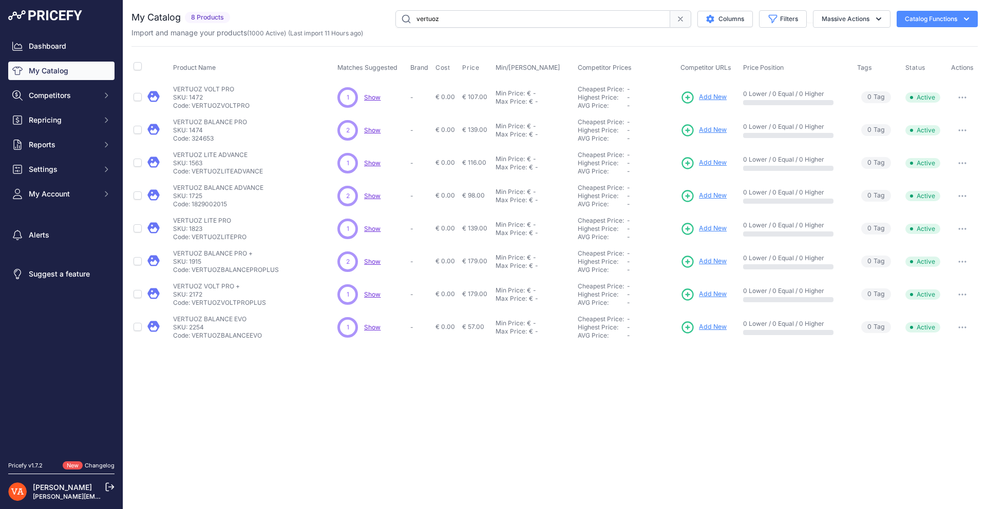
click at [712, 328] on span "Add New" at bounding box center [713, 327] width 28 height 10
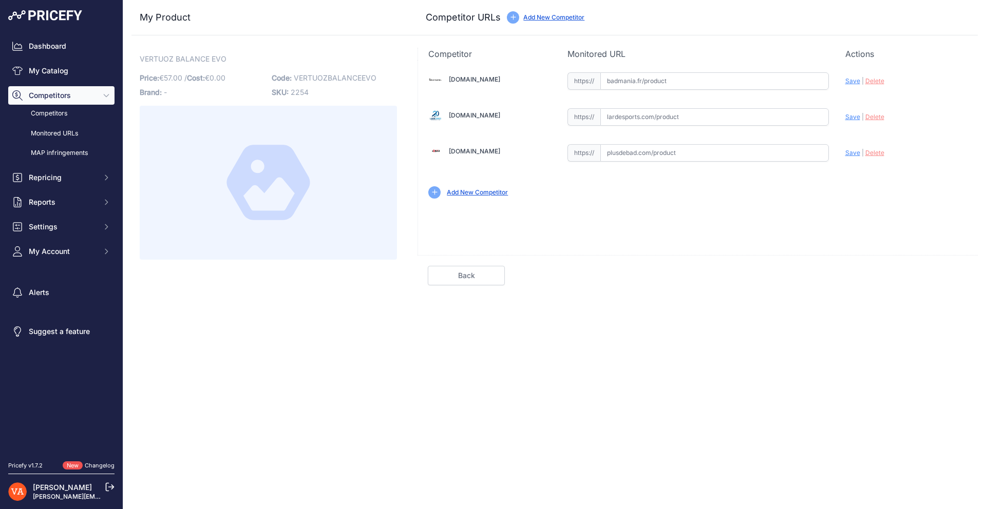
click at [636, 154] on input "text" at bounding box center [714, 152] width 229 height 17
click at [713, 158] on input "text" at bounding box center [714, 152] width 229 height 17
paste input "https://www.plusdebad.com/raquette-badminton/36566-vertuoz-balance-evo"
click at [850, 155] on span "Save" at bounding box center [852, 153] width 15 height 8
type input "https://www.plusdebad.com/raquette-badminton/36566-vertuoz-balance-evo?prirule_…"
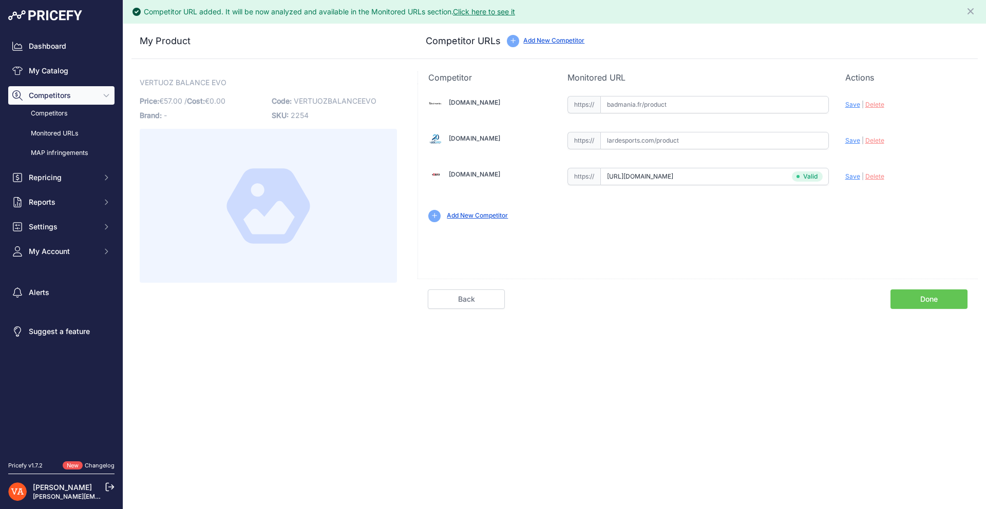
click at [960, 302] on link "Done" at bounding box center [928, 300] width 77 height 20
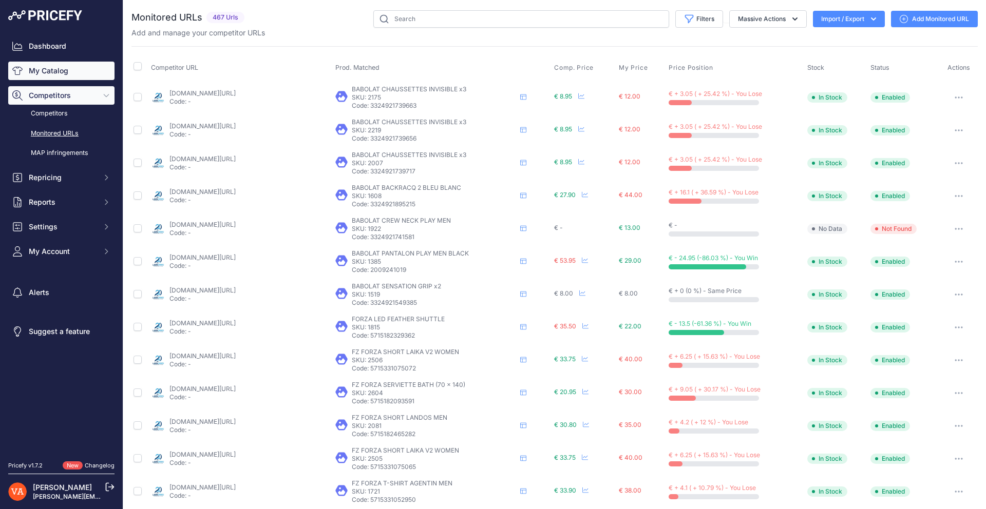
click at [87, 73] on link "My Catalog" at bounding box center [61, 71] width 106 height 18
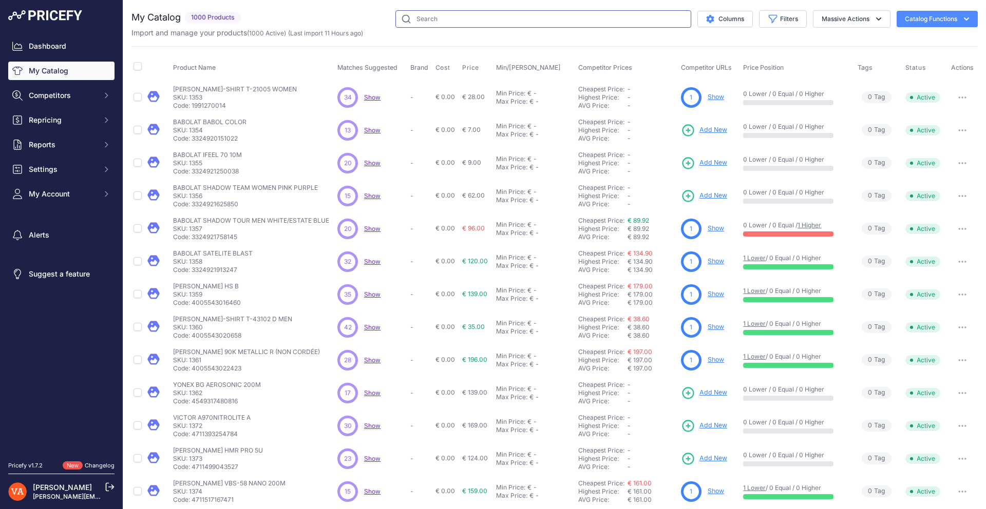
click at [436, 22] on input "text" at bounding box center [543, 18] width 296 height 17
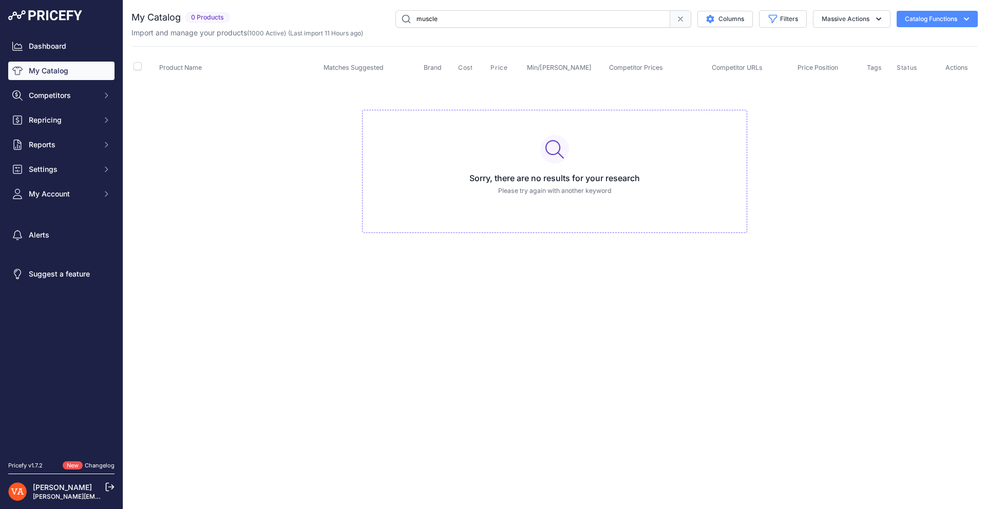
drag, startPoint x: 596, startPoint y: 22, endPoint x: 375, endPoint y: 16, distance: 220.9
click at [375, 15] on div "muscle Columns Filters Status All Status Only Enabled Only Disabled" at bounding box center [606, 18] width 744 height 17
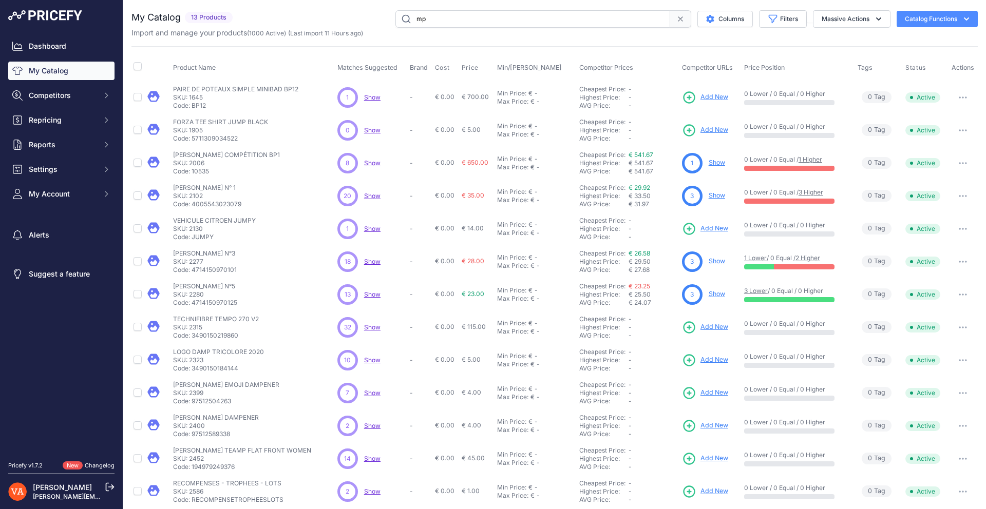
scroll to position [9, 0]
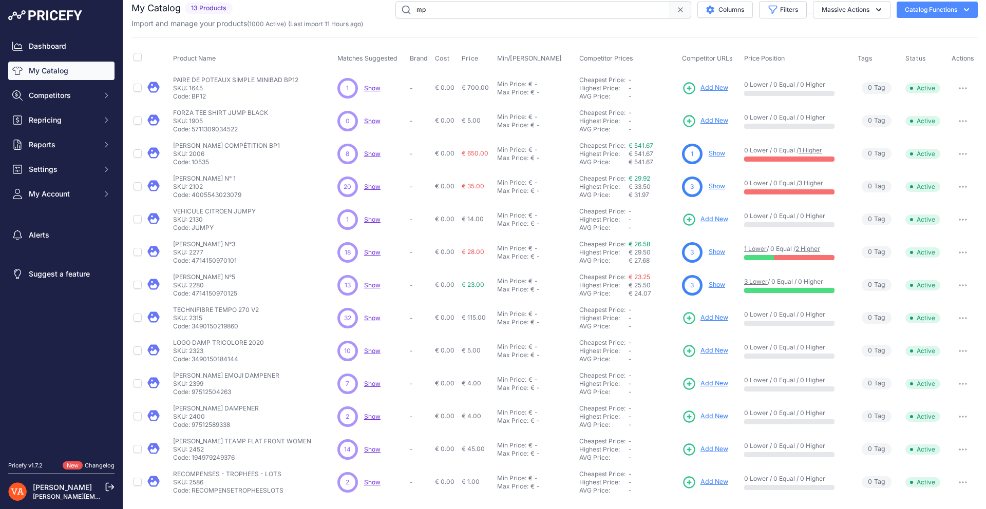
type input "m"
type input "muscle power"
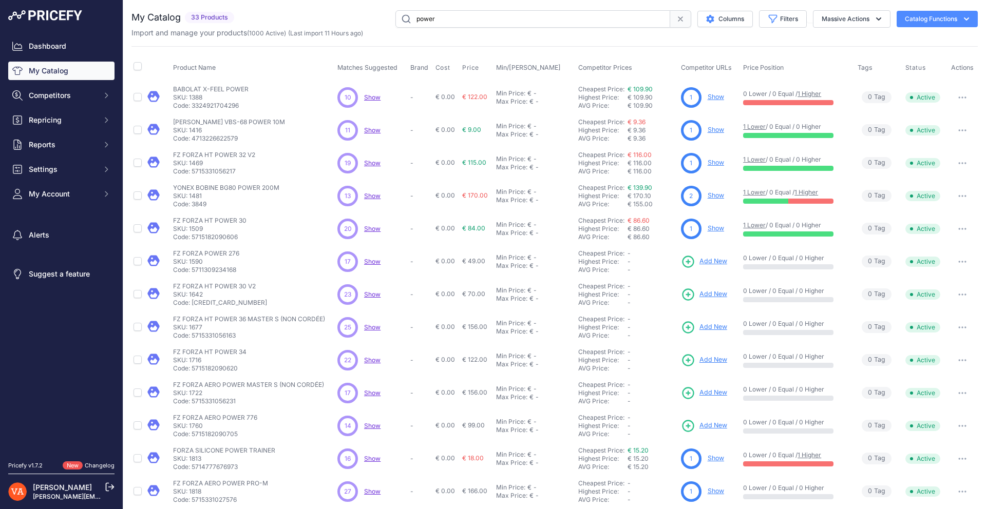
drag, startPoint x: 457, startPoint y: 22, endPoint x: 371, endPoint y: 13, distance: 86.2
click at [371, 13] on div "power Columns Filters Status All Status Only Enabled Only Disabled" at bounding box center [607, 18] width 739 height 17
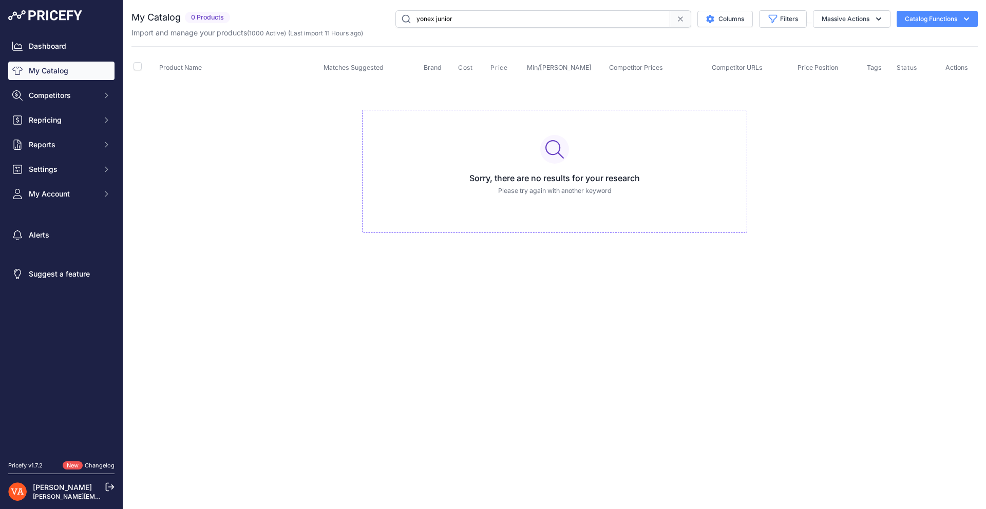
drag, startPoint x: 471, startPoint y: 21, endPoint x: 384, endPoint y: 7, distance: 88.8
click at [384, 7] on div "You are not connected to the internet. My Catalog" at bounding box center [554, 132] width 846 height 264
type input "88D"
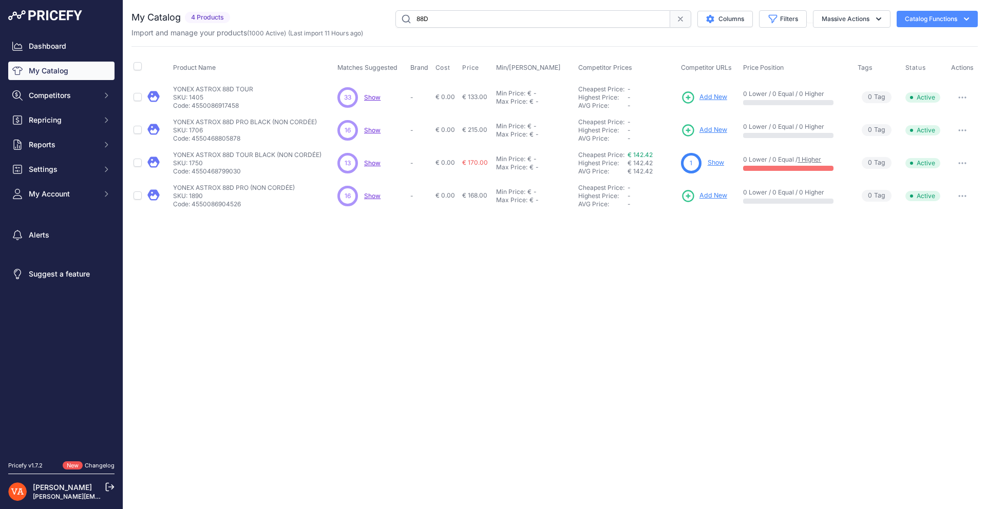
click at [711, 162] on link "Show" at bounding box center [716, 163] width 16 height 8
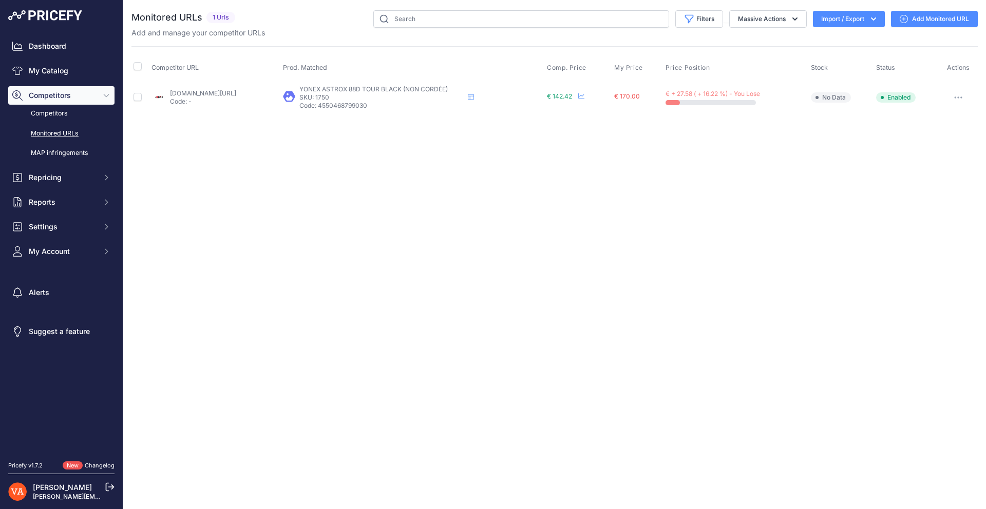
click at [923, 22] on link "Add Monitored URL" at bounding box center [934, 19] width 87 height 16
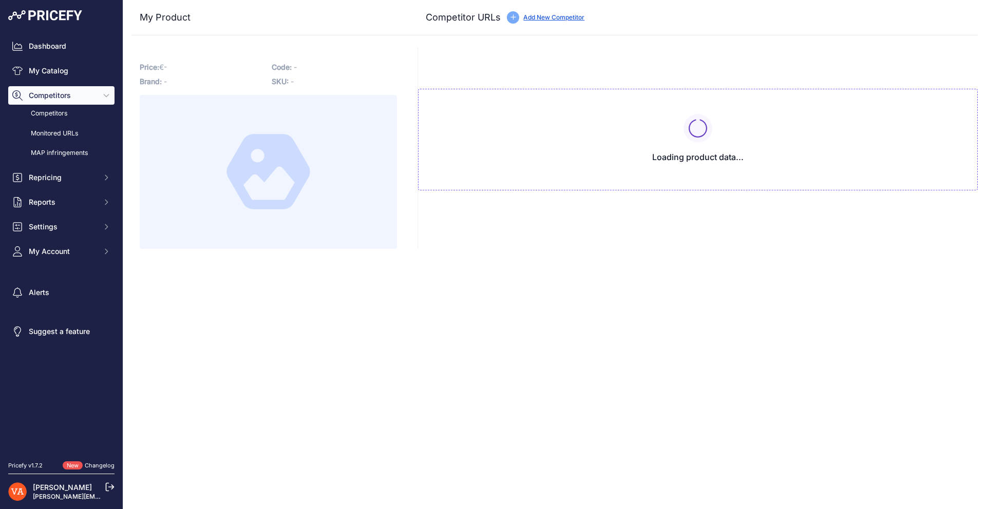
type input "[DOMAIN_NAME][URL]"
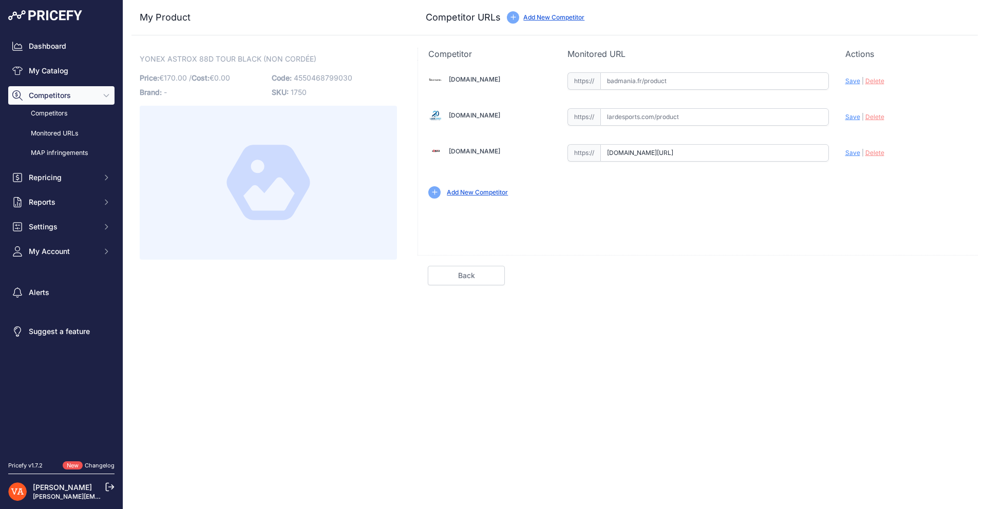
click at [727, 78] on input "text" at bounding box center [714, 80] width 229 height 17
paste input "https://badmania.fr/badminton-astrox-88d-tour-noir-gris-9fp2352.html"
click at [845, 79] on span "Save" at bounding box center [852, 81] width 15 height 8
type input "https://badmania.fr/badminton-astrox-88d-tour-noir-gris-9fp2352.html?prirule_jd…"
click at [687, 115] on input "text" at bounding box center [714, 116] width 229 height 17
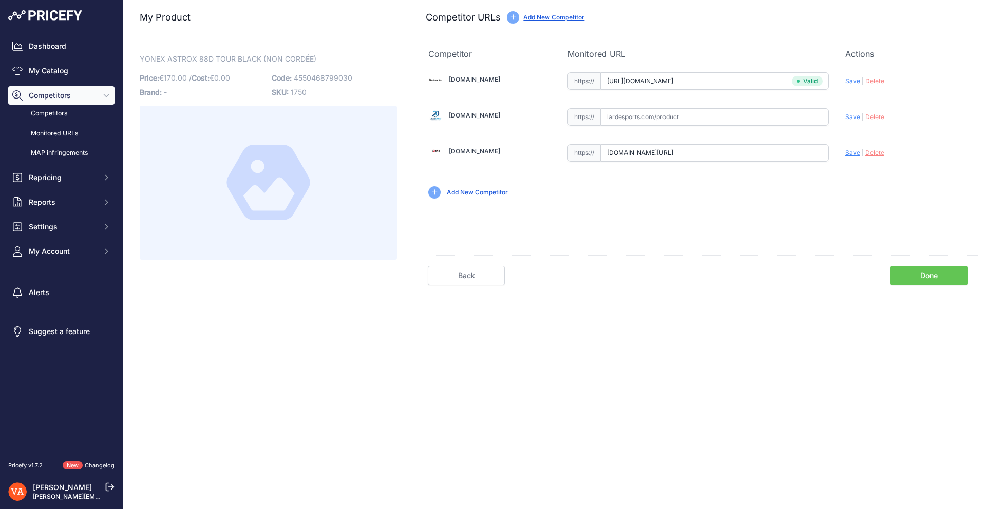
paste input "https://www.lardesports.com/badminton/raquettes/raquette-de-badminton-yonex-ast…"
click at [852, 117] on span "Save" at bounding box center [852, 117] width 15 height 8
type input "https://www.lardesports.com/badminton/raquettes/raquette-de-badminton-yonex-ast…"
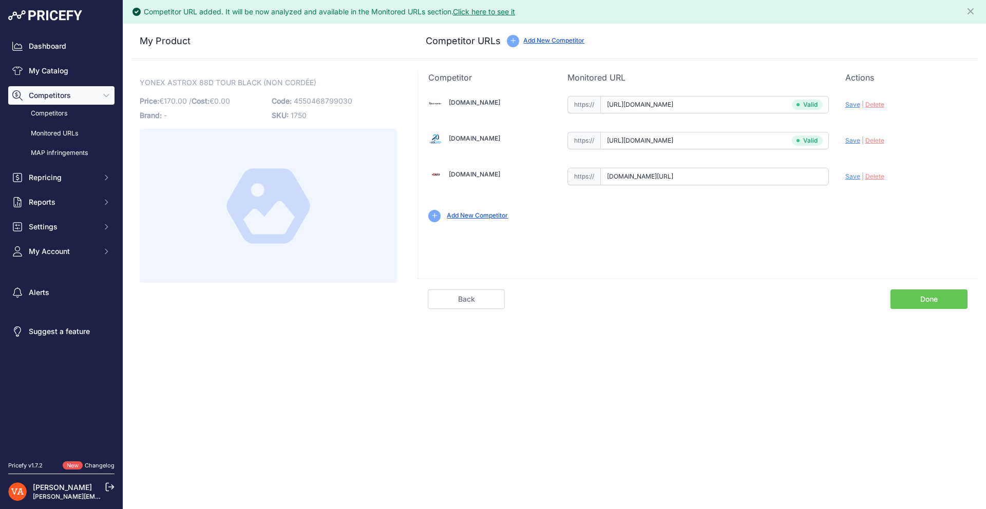
click at [910, 300] on link "Done" at bounding box center [928, 300] width 77 height 20
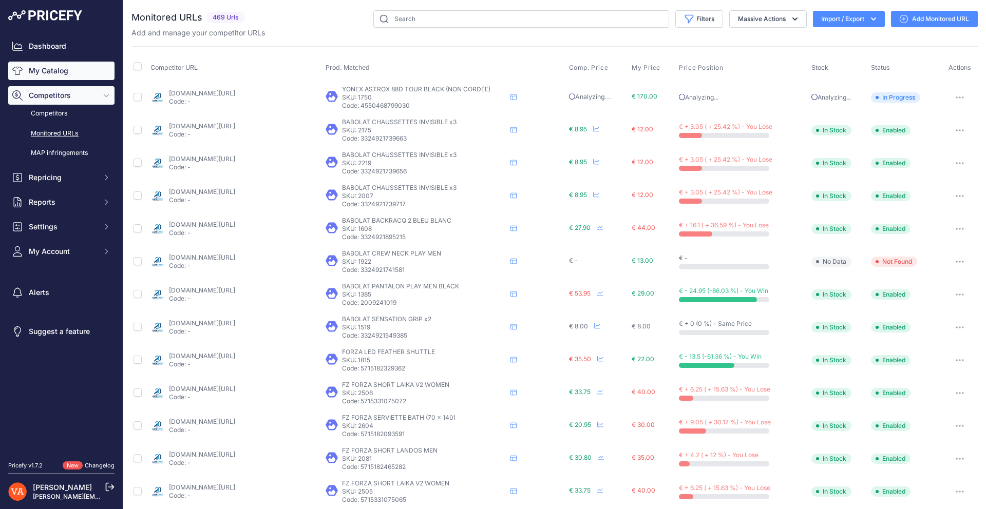
click at [67, 72] on link "My Catalog" at bounding box center [61, 71] width 106 height 18
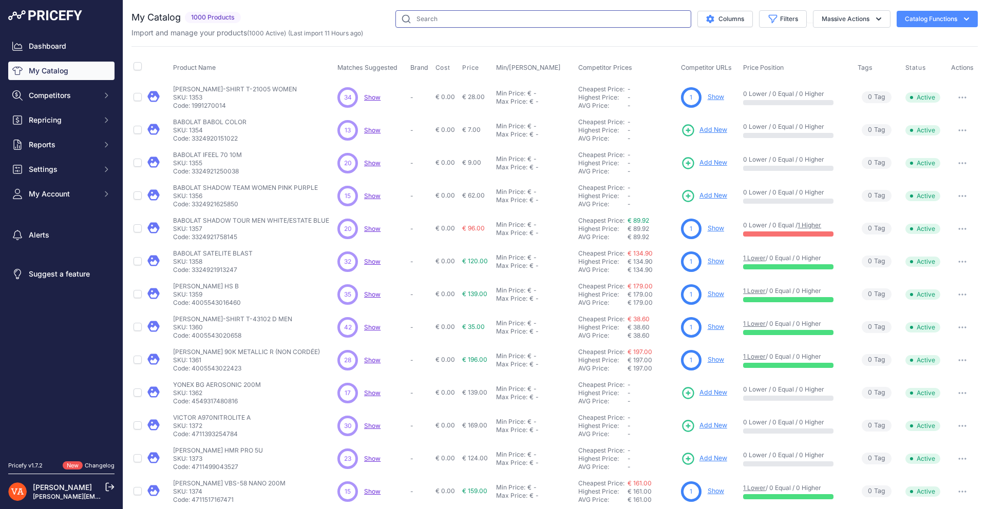
click at [446, 21] on input "text" at bounding box center [543, 18] width 296 height 17
type input "dynamic"
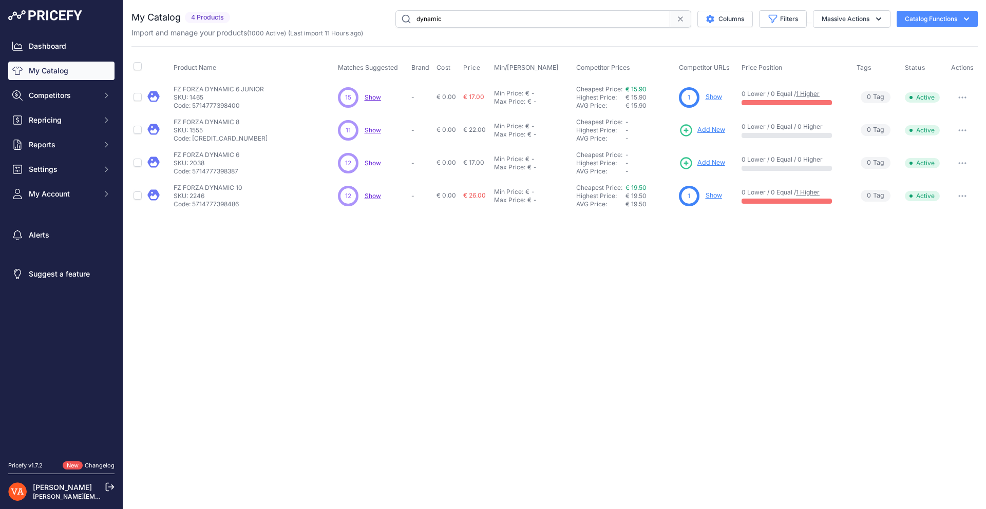
click at [710, 134] on span "Add New" at bounding box center [711, 130] width 28 height 10
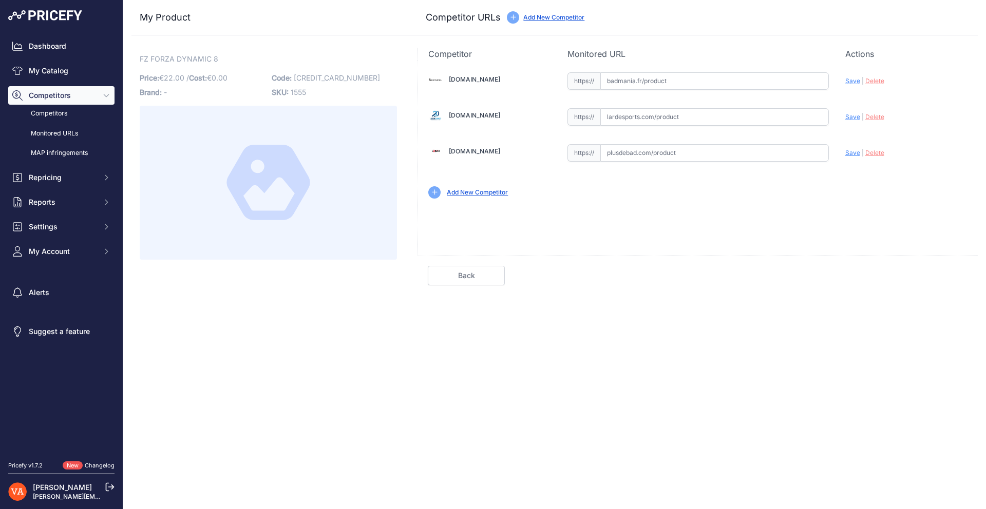
click at [657, 153] on input "text" at bounding box center [714, 152] width 229 height 17
paste input "https://www.plusdebad.com/raquette-badminton/26271-forza-dynamic-8"
type input "www.plusdebad.com/raquette-badminton/26271-forza-dynamic-8"
click at [700, 115] on input "text" at bounding box center [714, 116] width 229 height 17
paste input "https://www.lardesports.com/badminton/raquettes/raquettes-senior/forza/raquette…"
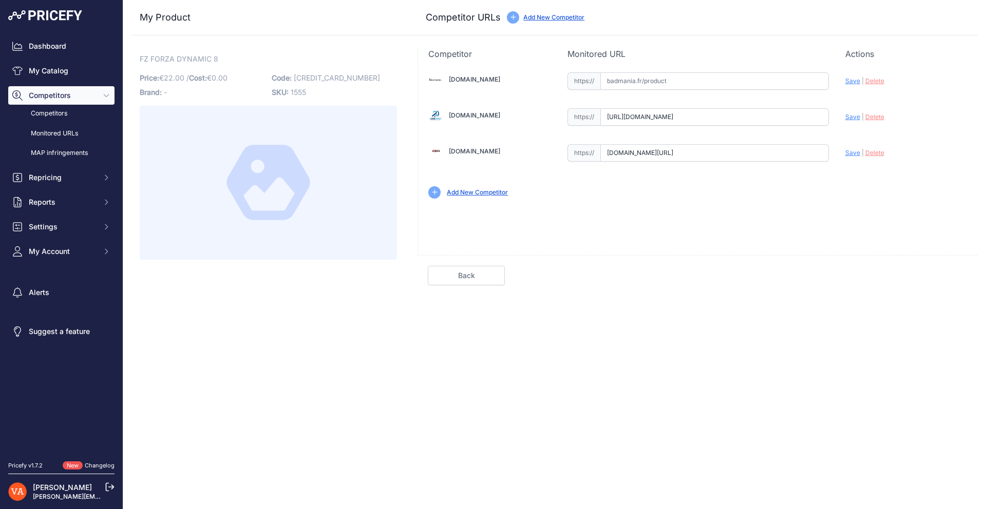
scroll to position [0, 404]
click at [852, 118] on span "Save" at bounding box center [852, 117] width 15 height 8
type input "[URL][DOMAIN_NAME]"
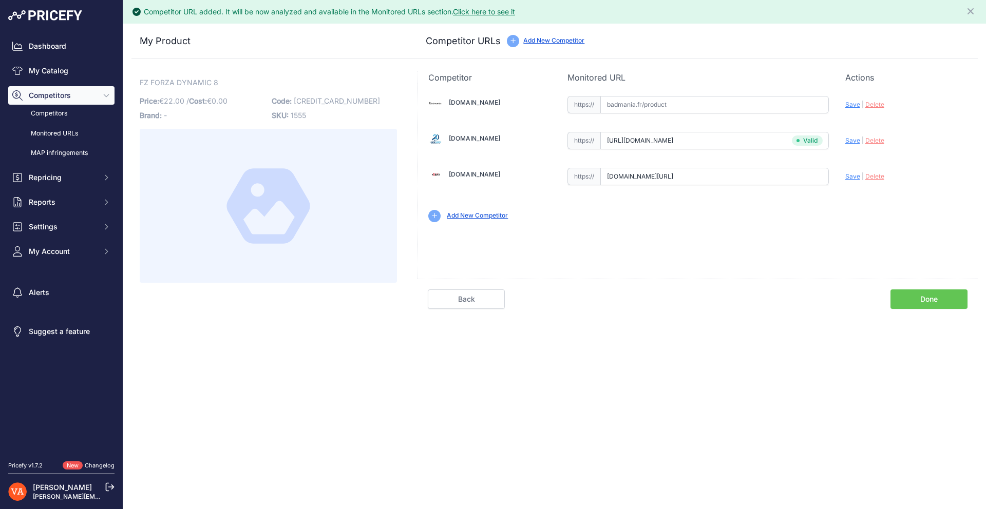
click at [855, 175] on span "Save" at bounding box center [852, 177] width 15 height 8
type input "https://www.plusdebad.com/raquette-badminton/26271-forza-dynamic-8?prirule_jdsn…"
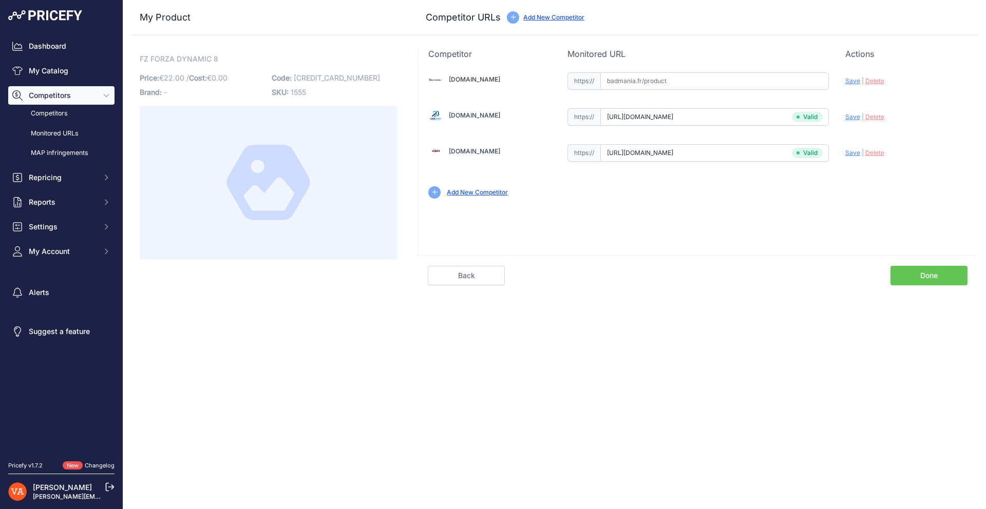
click at [931, 277] on link "Done" at bounding box center [928, 276] width 77 height 20
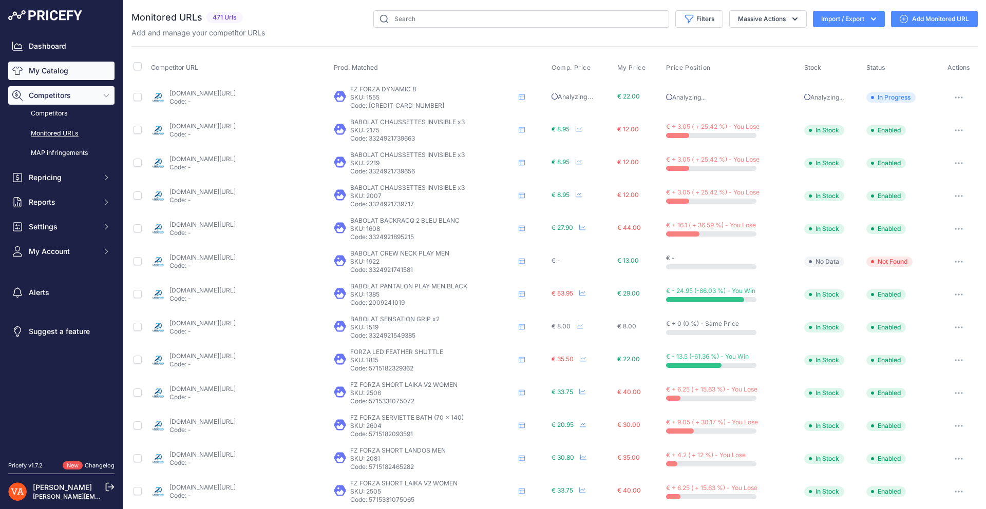
click at [65, 71] on link "My Catalog" at bounding box center [61, 71] width 106 height 18
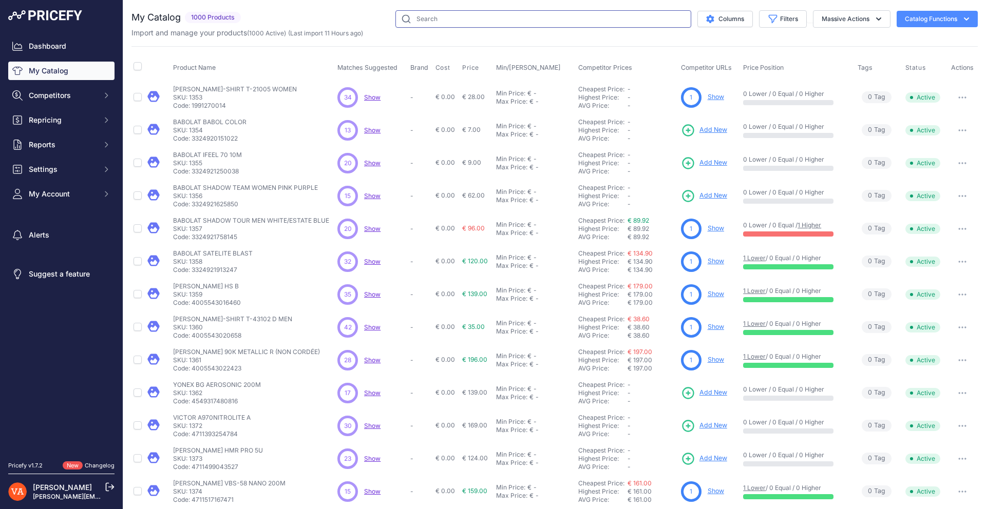
drag, startPoint x: 0, startPoint y: 0, endPoint x: 484, endPoint y: 26, distance: 484.4
click at [484, 26] on input "text" at bounding box center [543, 18] width 296 height 17
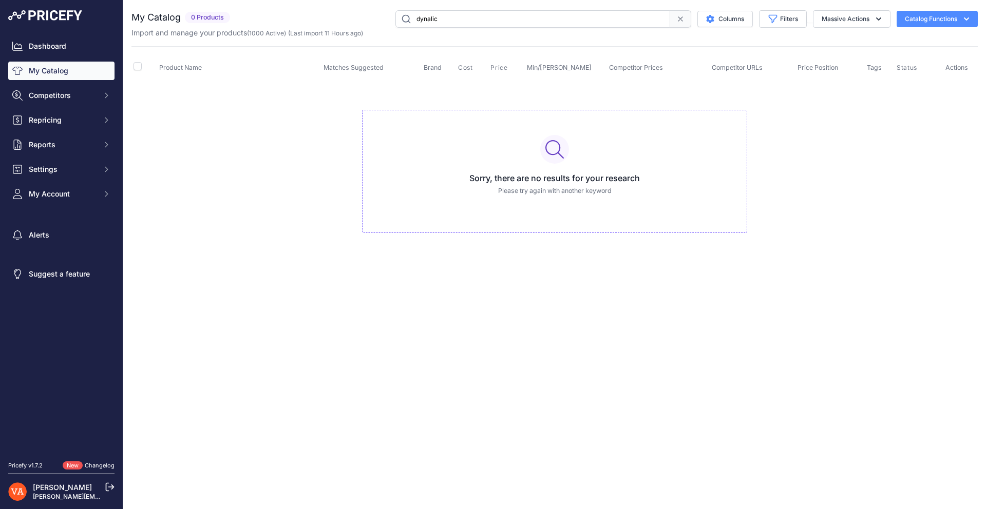
click at [484, 26] on input "dynalic" at bounding box center [532, 18] width 275 height 17
type input "dynamic"
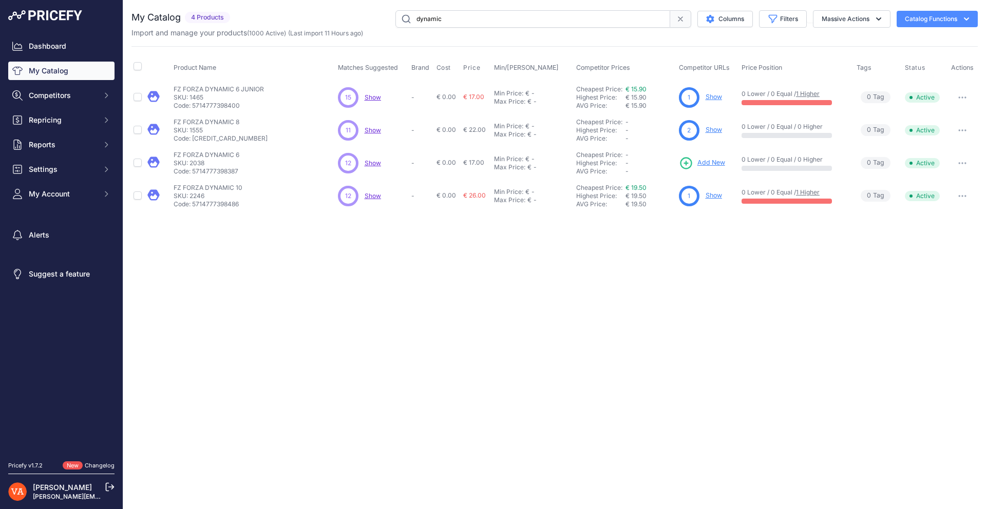
click at [713, 98] on link "Show" at bounding box center [714, 97] width 16 height 8
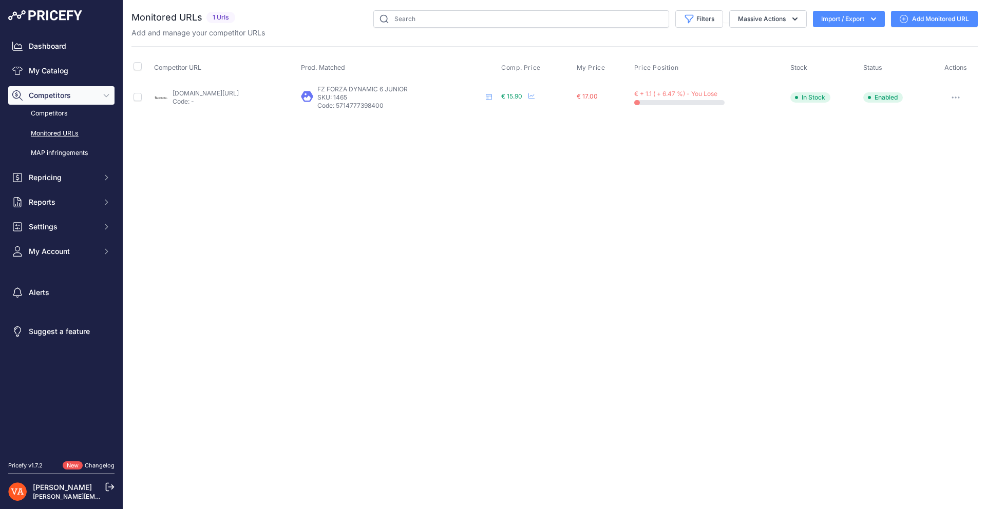
click at [940, 18] on link "Add Monitored URL" at bounding box center [934, 19] width 87 height 16
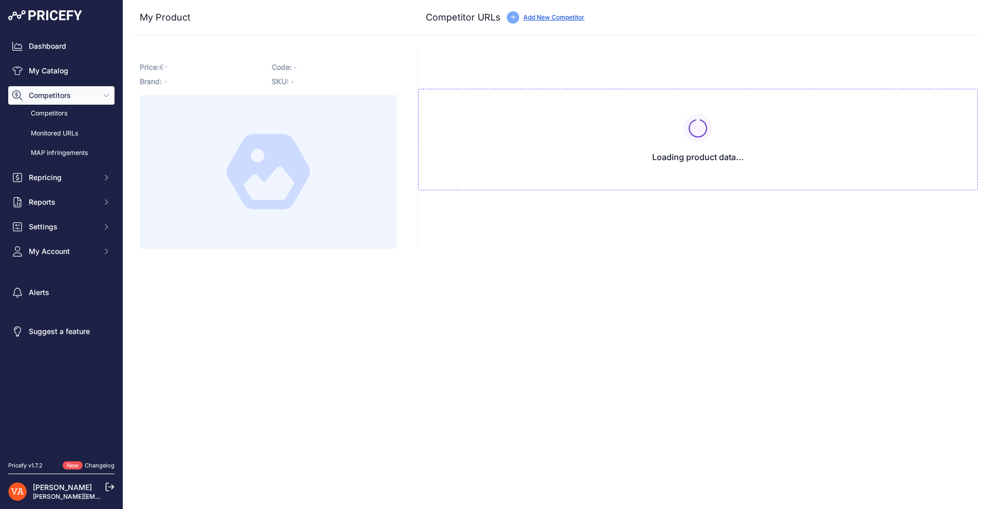
type input "[DOMAIN_NAME][URL]"
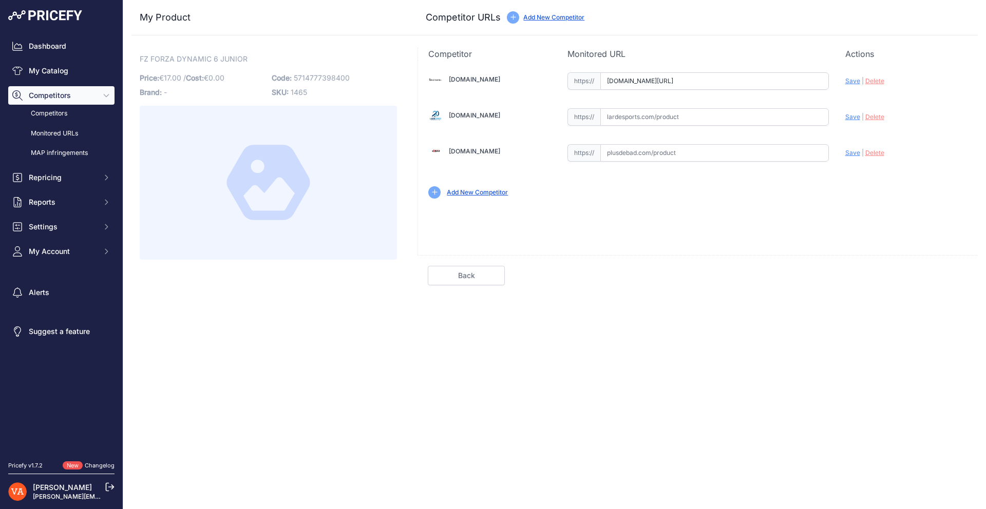
click at [754, 154] on input "text" at bounding box center [714, 152] width 229 height 17
paste input "https://www.plusdebad.com/raquettes-junior/5930-forza-dynamic-6-junior"
click at [858, 152] on span "Save" at bounding box center [852, 153] width 15 height 8
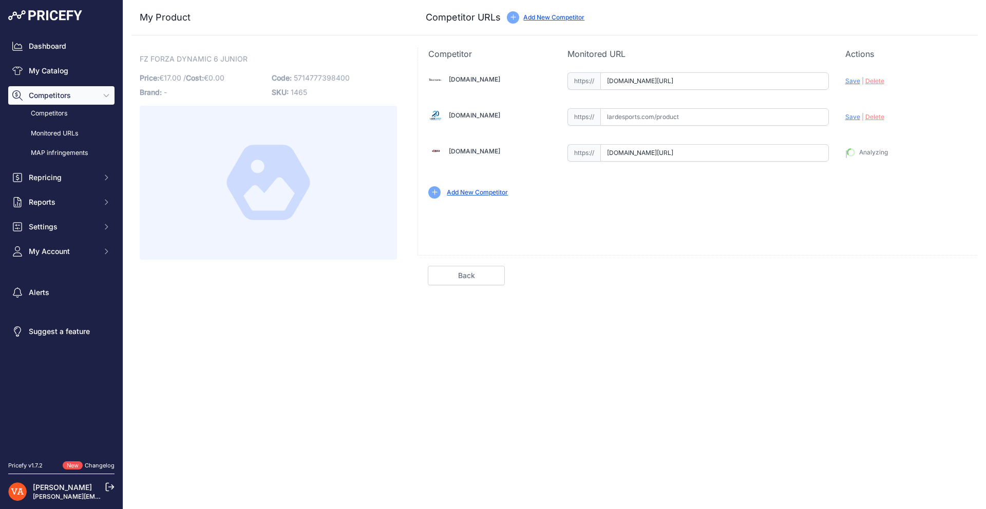
type input "https://www.plusdebad.com/raquettes-junior/5930-forza-dynamic-6-junior?prirule_…"
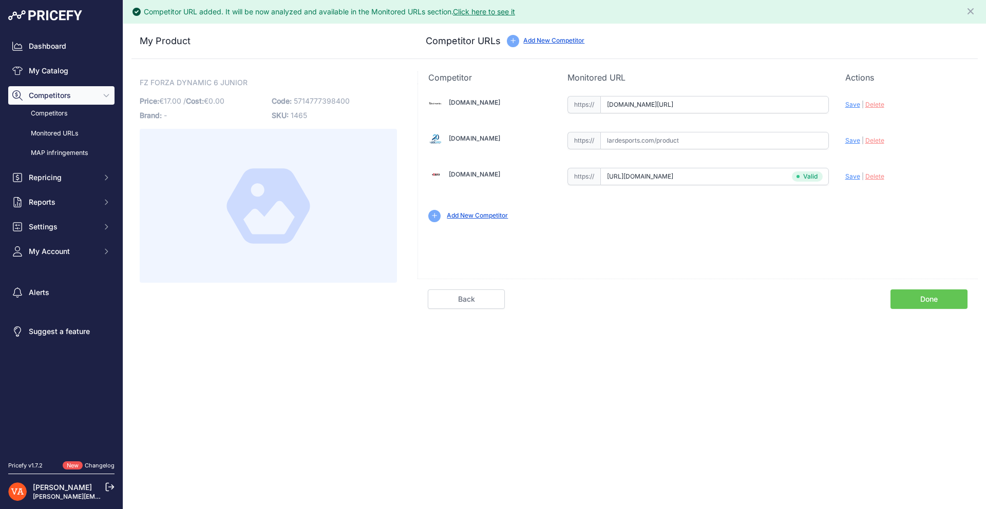
click at [851, 103] on span "Save" at bounding box center [852, 105] width 15 height 8
type input "https://badmania.fr/badminton-dynamic-6-junior-vert-107fp1990.html?prirule_jdsn…"
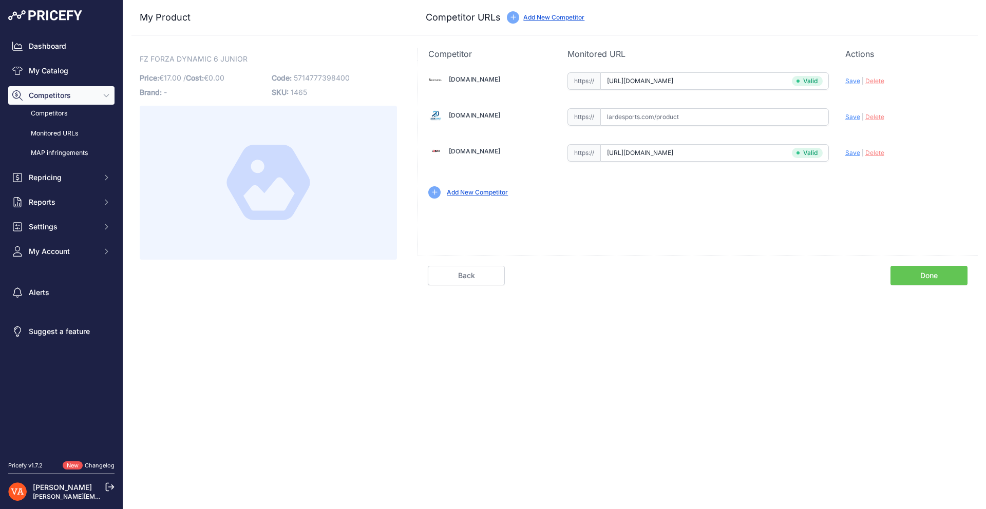
drag, startPoint x: 767, startPoint y: 116, endPoint x: 780, endPoint y: 118, distance: 13.0
click at [767, 116] on input "text" at bounding box center [714, 116] width 229 height 17
paste input "https://www.lardesports.com/badminton/badminton-exterieur/air-badminton/raquett…"
click at [851, 119] on span "Save" at bounding box center [852, 117] width 15 height 8
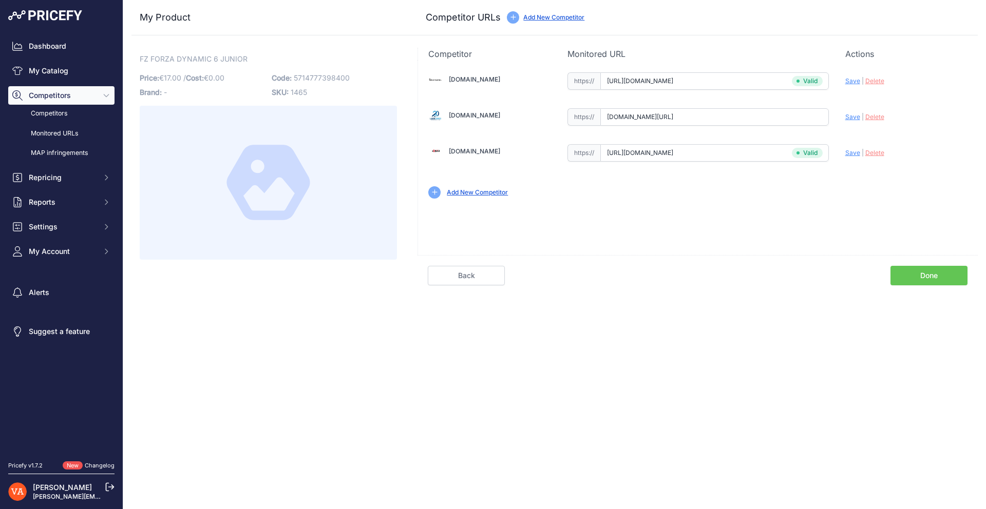
scroll to position [0, 0]
type input "[URL][DOMAIN_NAME]"
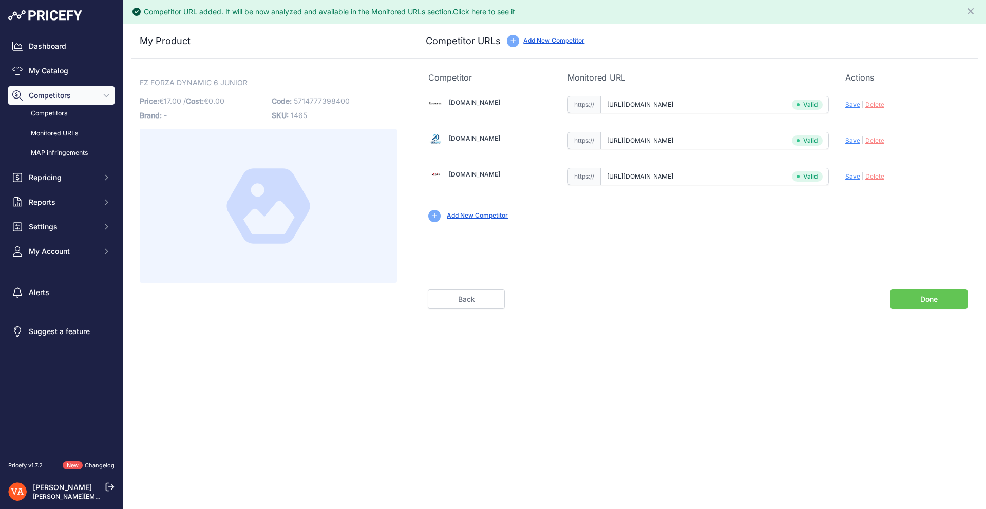
click at [931, 294] on link "Done" at bounding box center [928, 300] width 77 height 20
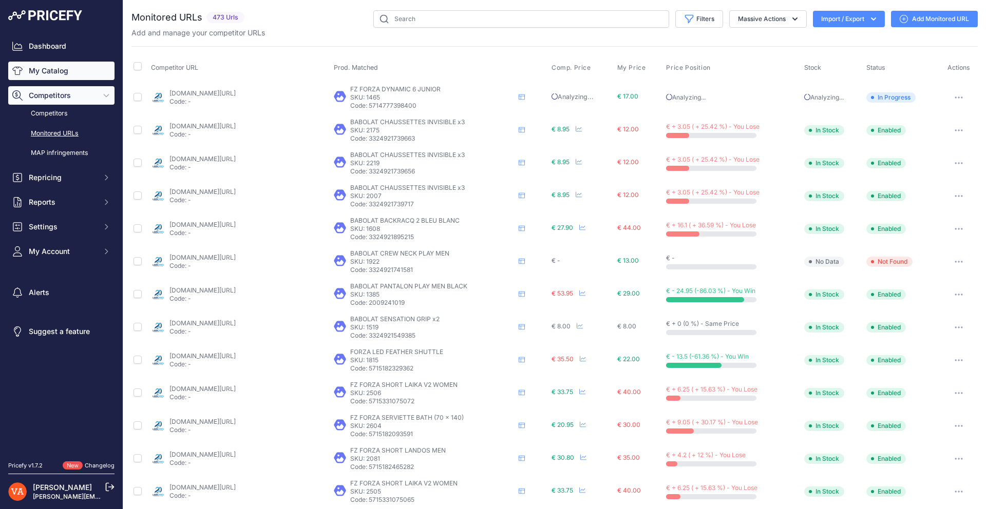
click at [47, 70] on link "My Catalog" at bounding box center [61, 71] width 106 height 18
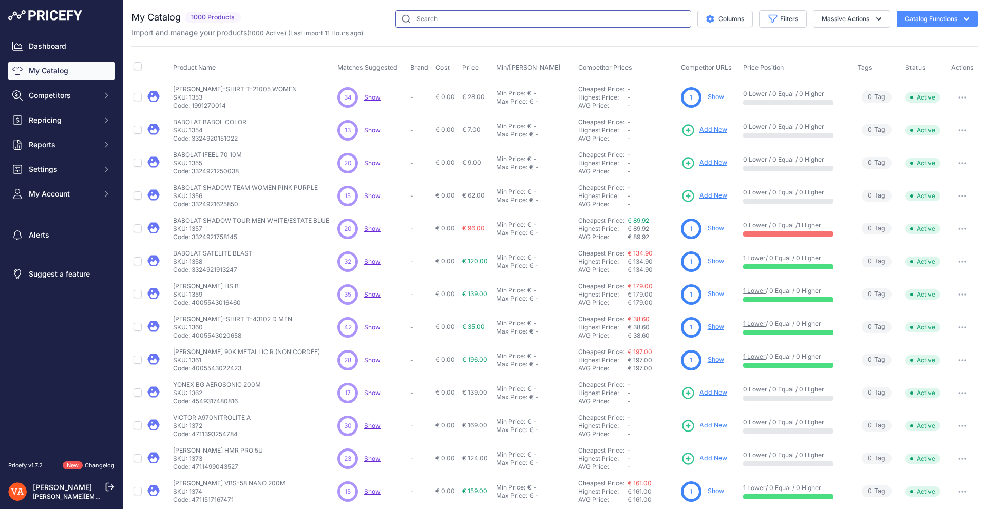
click at [412, 24] on input "text" at bounding box center [543, 18] width 296 height 17
type input "dynamic"
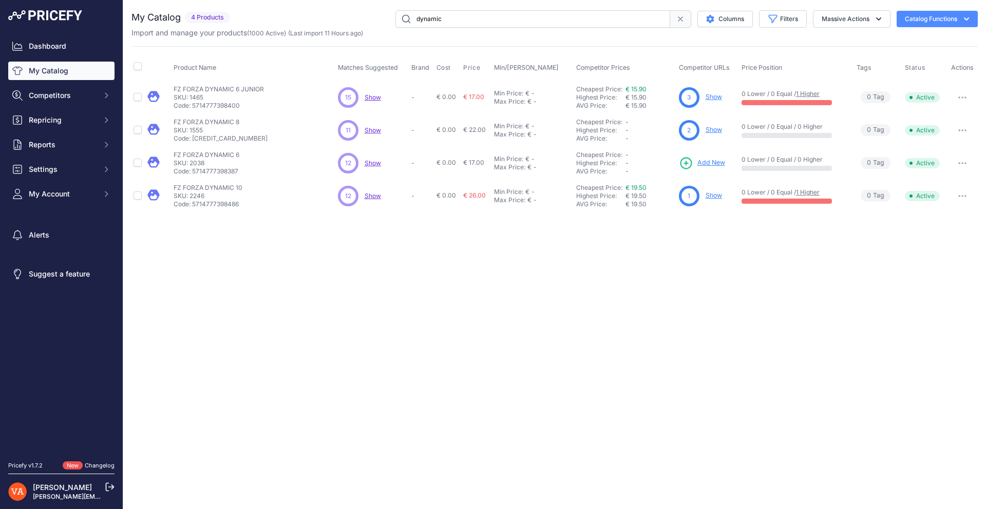
click at [692, 165] on icon at bounding box center [686, 163] width 14 height 14
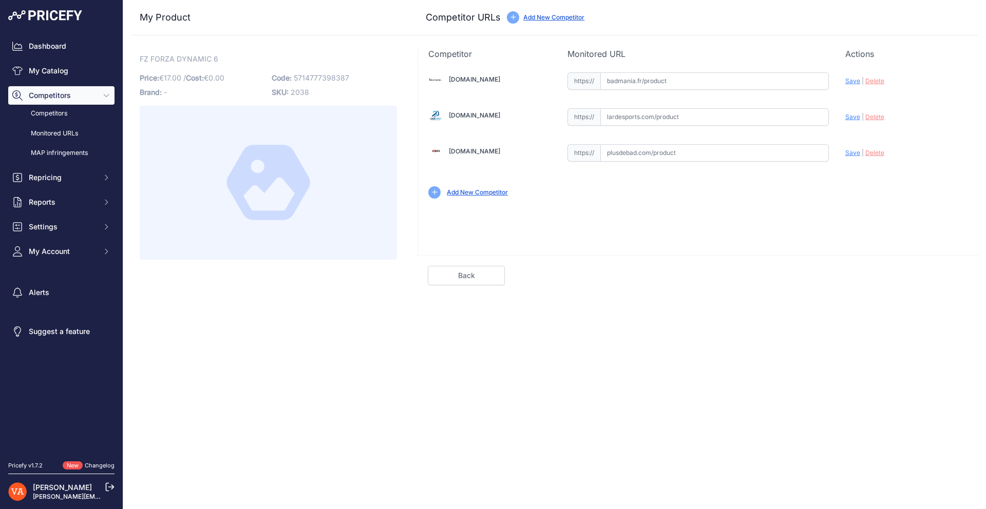
click at [638, 78] on input "text" at bounding box center [714, 80] width 229 height 17
paste input "[URL][DOMAIN_NAME]"
click at [848, 80] on span "Save" at bounding box center [852, 81] width 15 height 8
type input "https://badmania.fr/badminton-dynamic-6-vert-107fp1989.html?prirule_jdsnikfkfjs…"
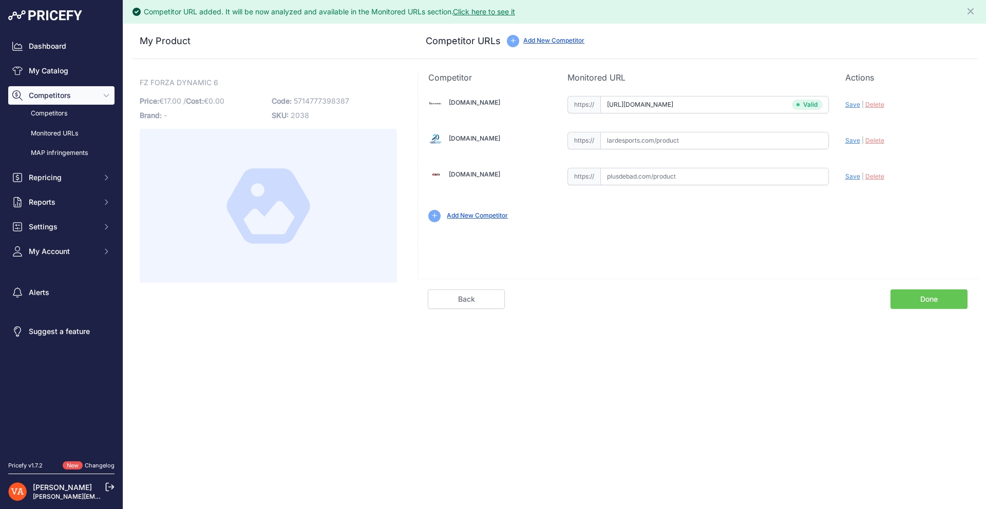
click at [695, 133] on input "text" at bounding box center [714, 140] width 229 height 17
paste input "https://www.lardesports.com/badminton/raquettes/raquette-de-badminton-yonex-mp2…"
type input "www.lardesports.com/badminton/raquettes/raquette-de-badminton-yonex-mp2-senior-…"
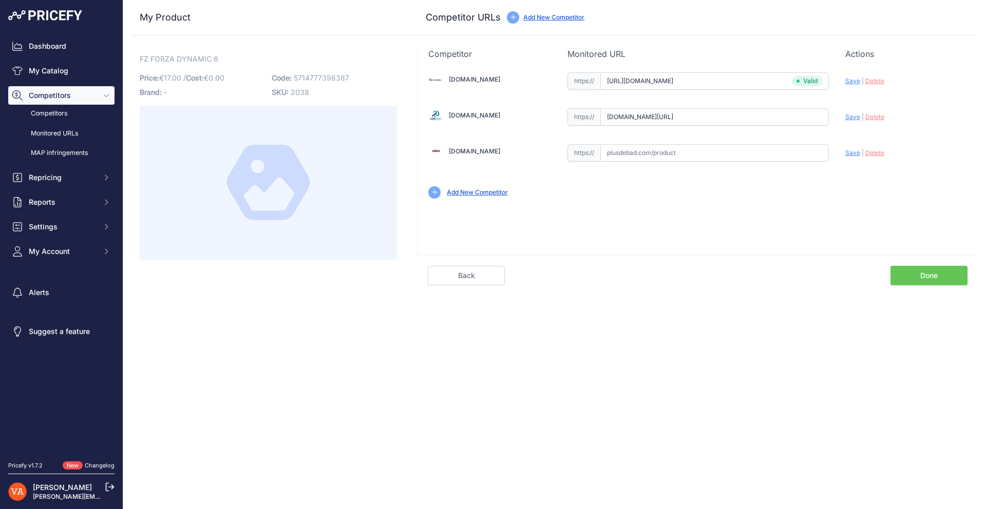
click at [744, 149] on input "text" at bounding box center [714, 152] width 229 height 17
paste input "https://www.plusdebad.com/raquette-forza/5929-forza-dynamic-6"
click at [842, 153] on div "Badmania.fr Valid Invalid |" at bounding box center [698, 134] width 560 height 149
click at [845, 152] on span "Save" at bounding box center [852, 153] width 15 height 8
type input "https://www.plusdebad.com/raquette-forza/5929-forza-dynamic-6?prirule_jdsnikfkf…"
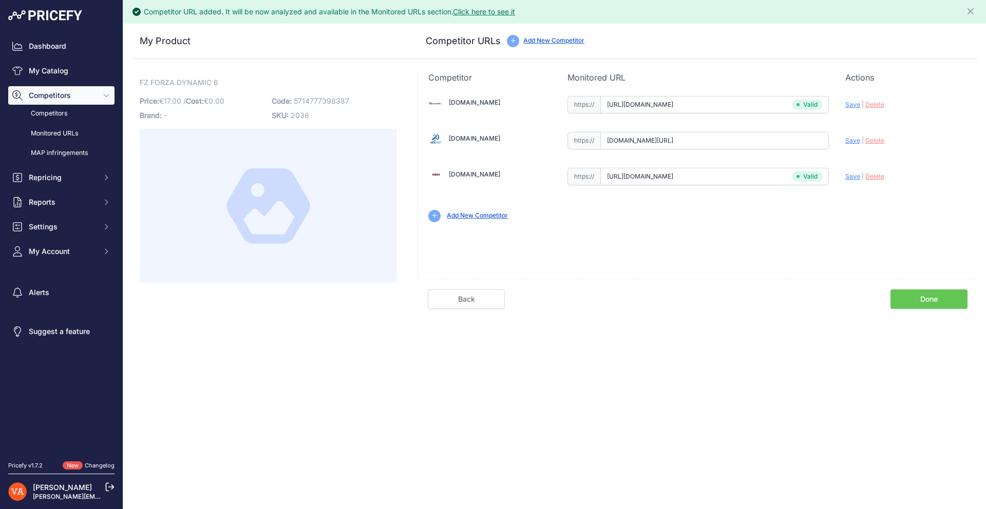
click at [846, 139] on span "Save" at bounding box center [852, 141] width 15 height 8
type input "https://www.lardesports.com/badminton/raquettes/raquette-de-badminton-yonex-mp2…"
click at [915, 298] on link "Done" at bounding box center [928, 300] width 77 height 20
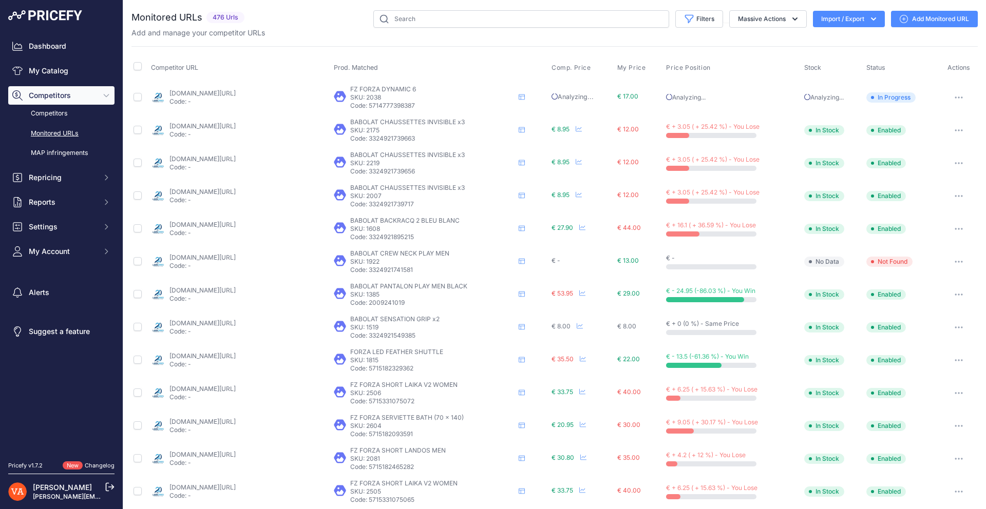
click at [68, 18] on img at bounding box center [45, 15] width 74 height 10
